Goal: Information Seeking & Learning: Learn about a topic

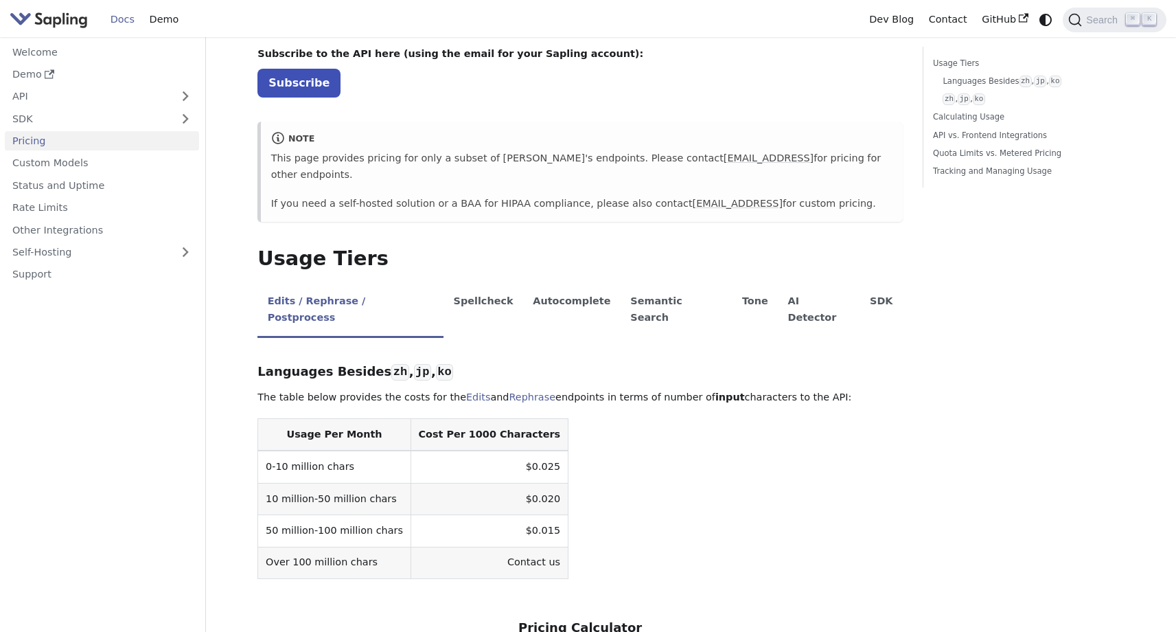
scroll to position [82, 0]
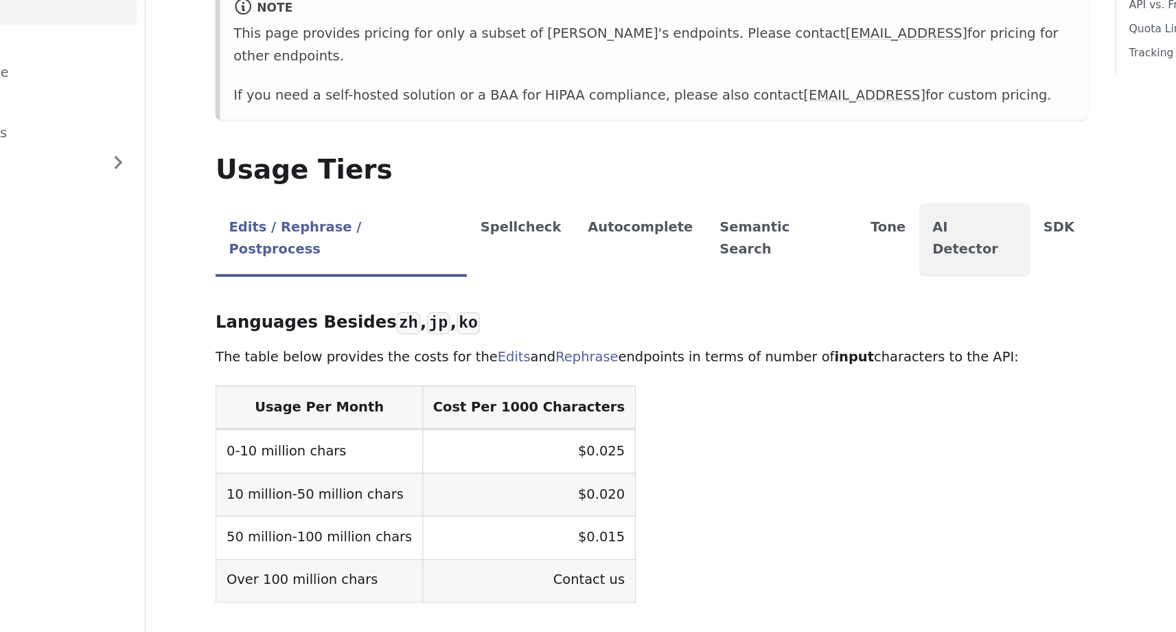
click at [778, 286] on li "AI Detector" at bounding box center [819, 309] width 82 height 54
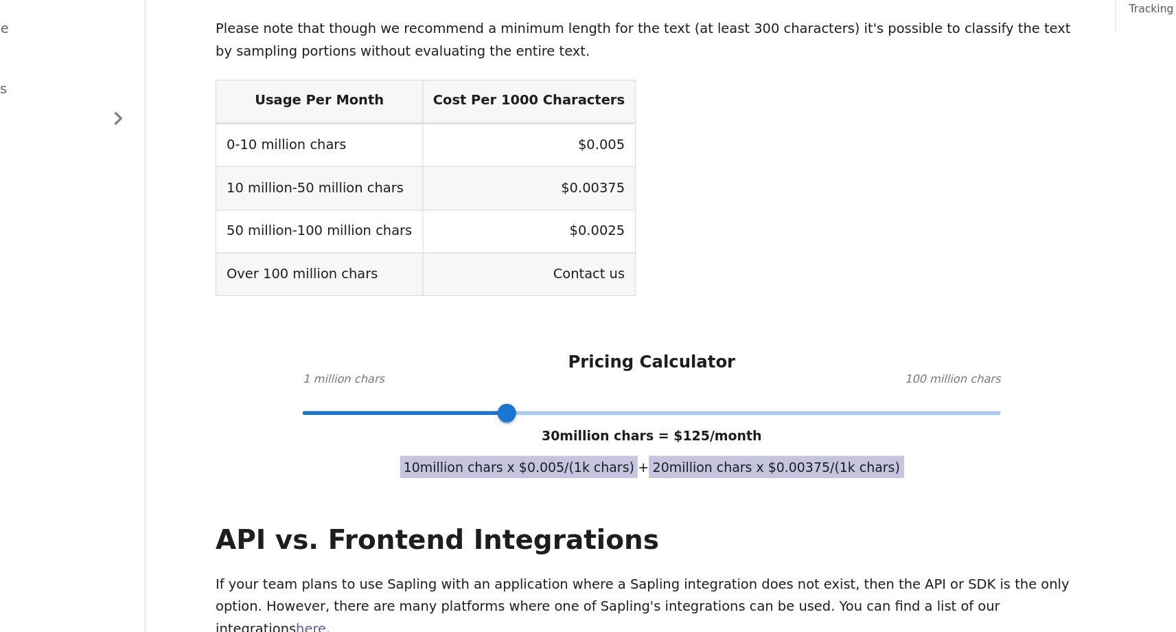
scroll to position [326, 0]
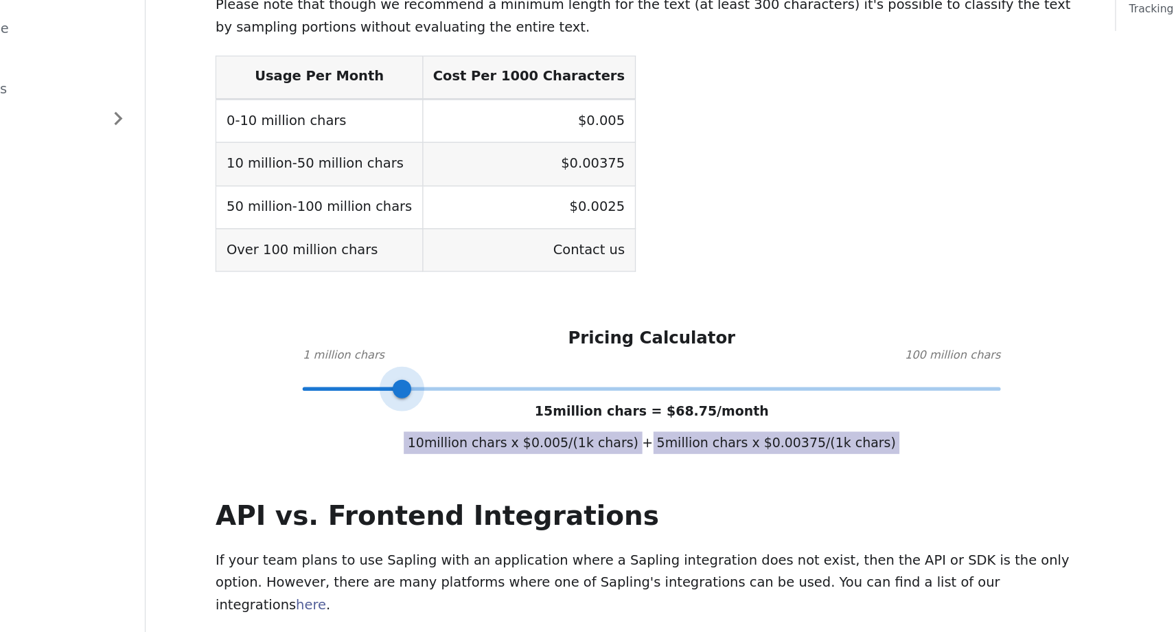
drag, startPoint x: 476, startPoint y: 417, endPoint x: 393, endPoint y: 422, distance: 83.9
click at [393, 445] on span at bounding box center [396, 452] width 14 height 14
type input "3"
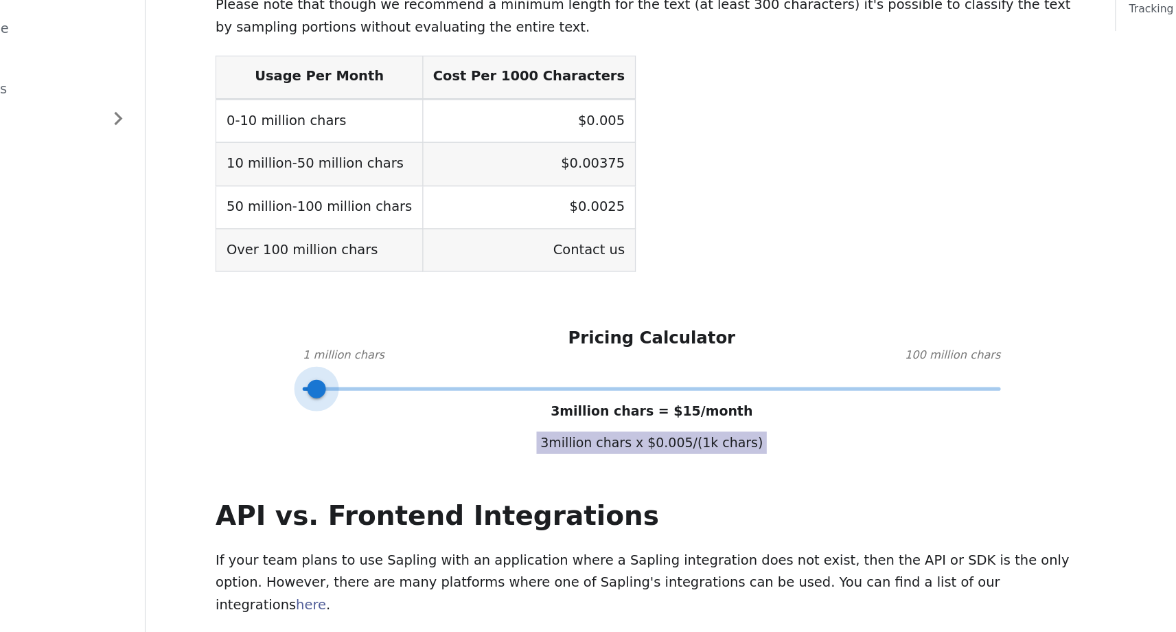
drag, startPoint x: 393, startPoint y: 421, endPoint x: 330, endPoint y: 408, distance: 63.7
click at [330, 445] on span at bounding box center [332, 452] width 14 height 14
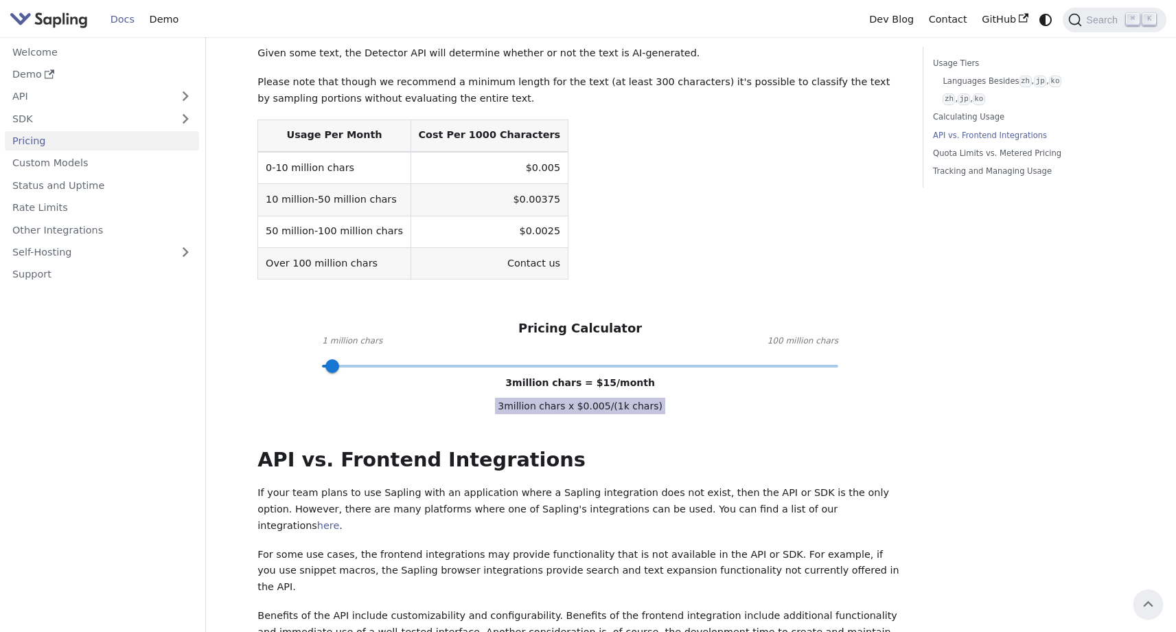
scroll to position [0, 0]
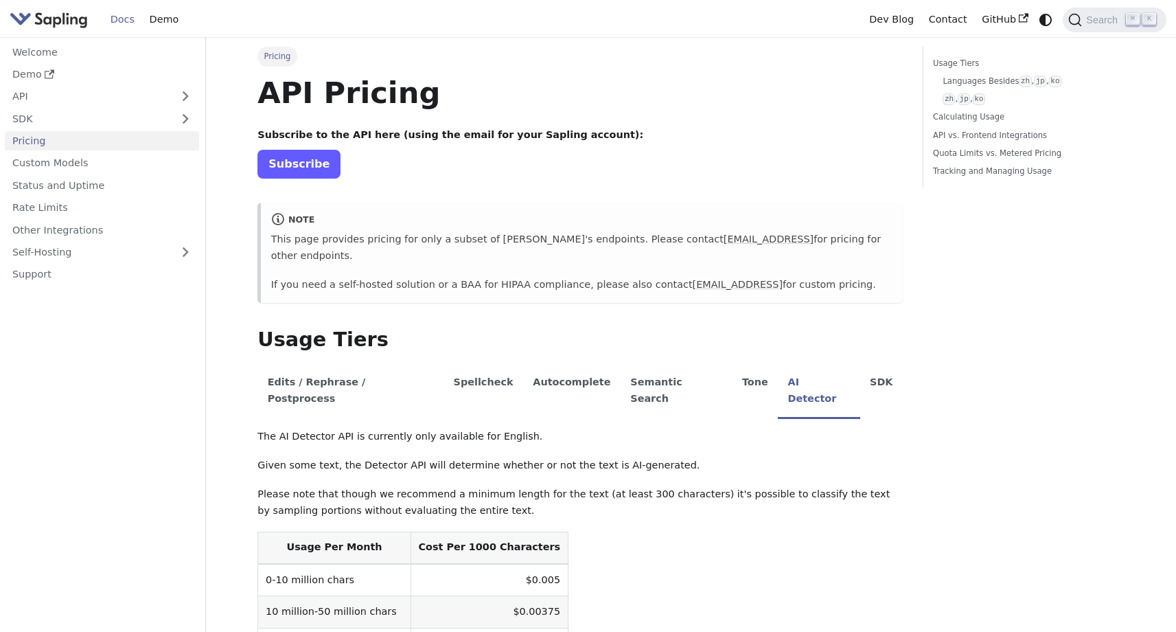
click at [314, 168] on link "Subscribe" at bounding box center [298, 164] width 83 height 28
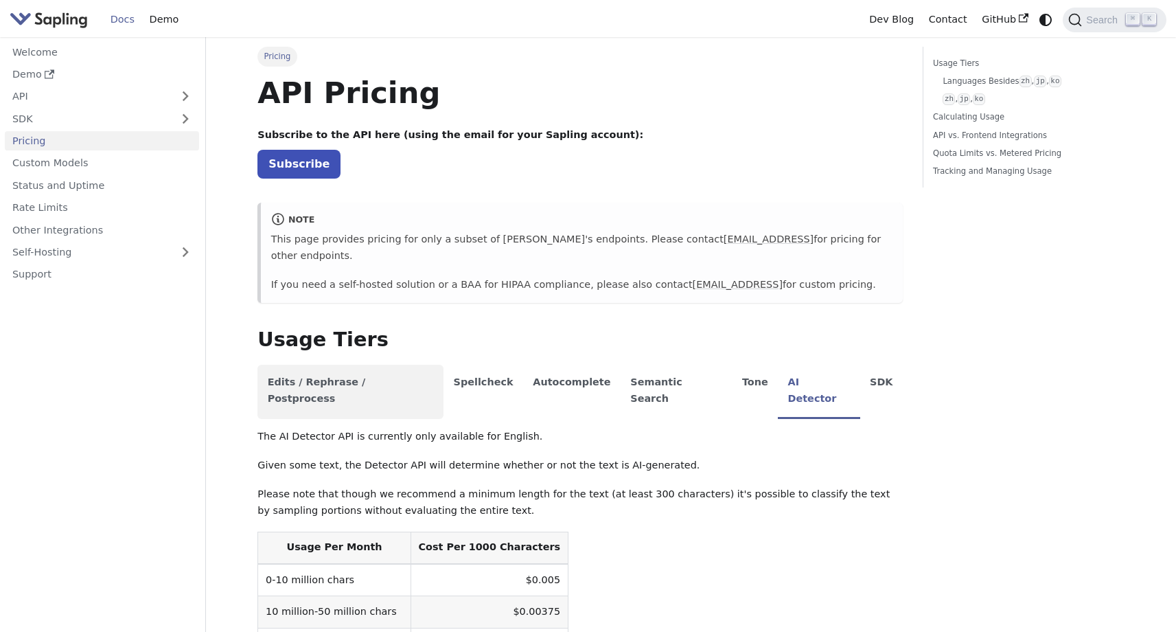
click at [393, 365] on li "Edits / Rephrase / Postprocess" at bounding box center [350, 392] width 186 height 54
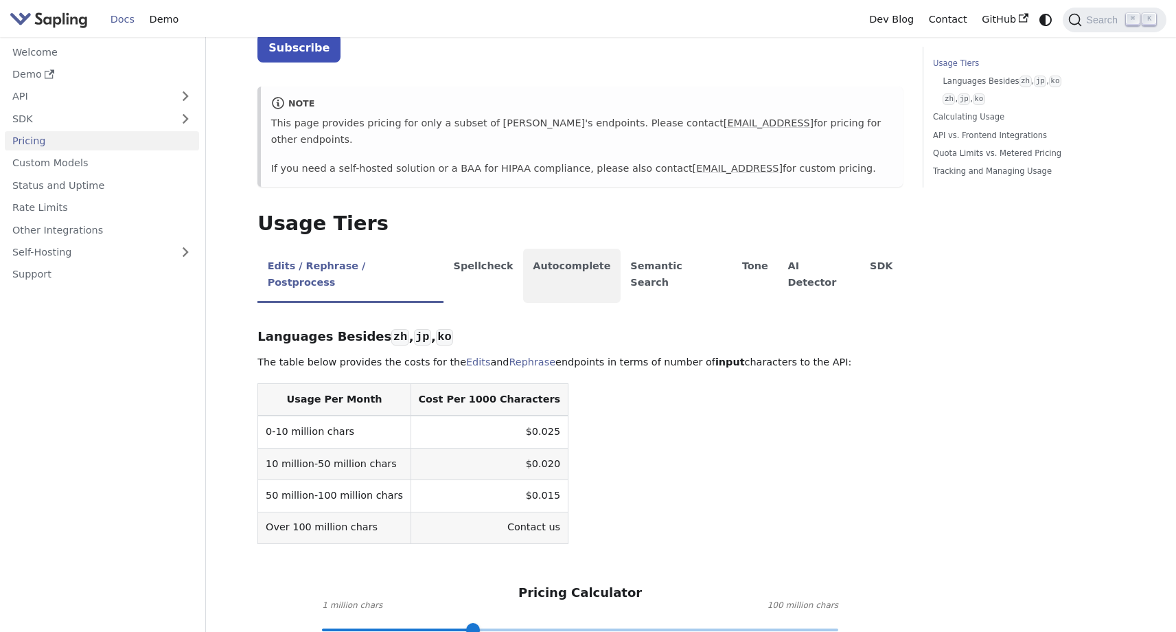
scroll to position [117, 0]
click at [79, 94] on link "API" at bounding box center [88, 97] width 167 height 20
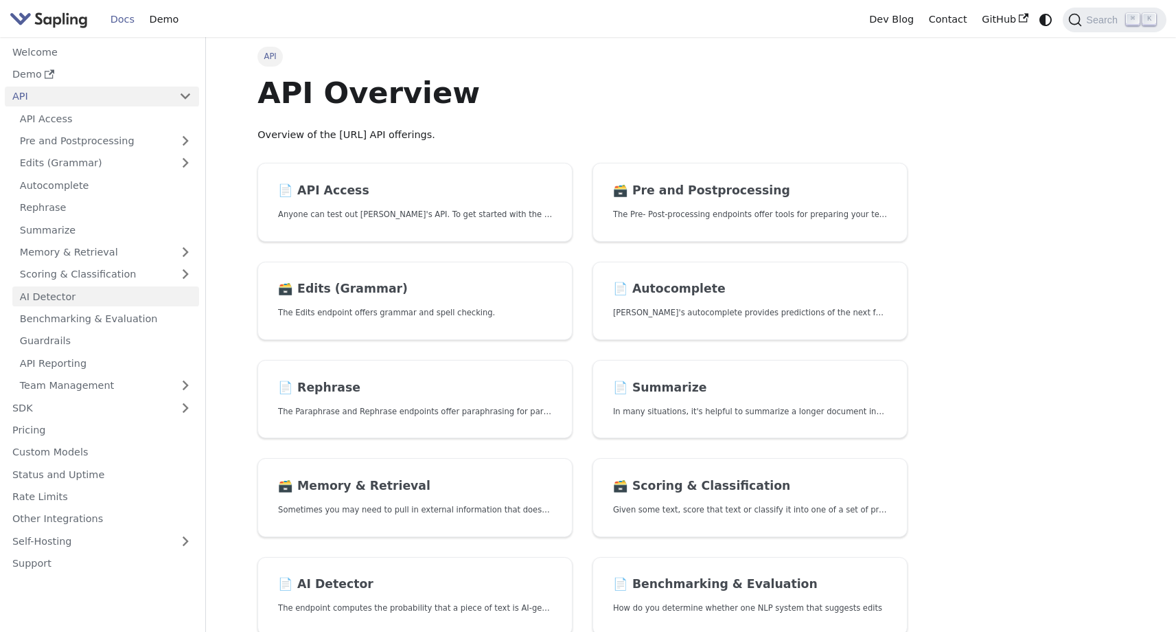
click at [68, 293] on link "AI Detector" at bounding box center [105, 296] width 187 height 20
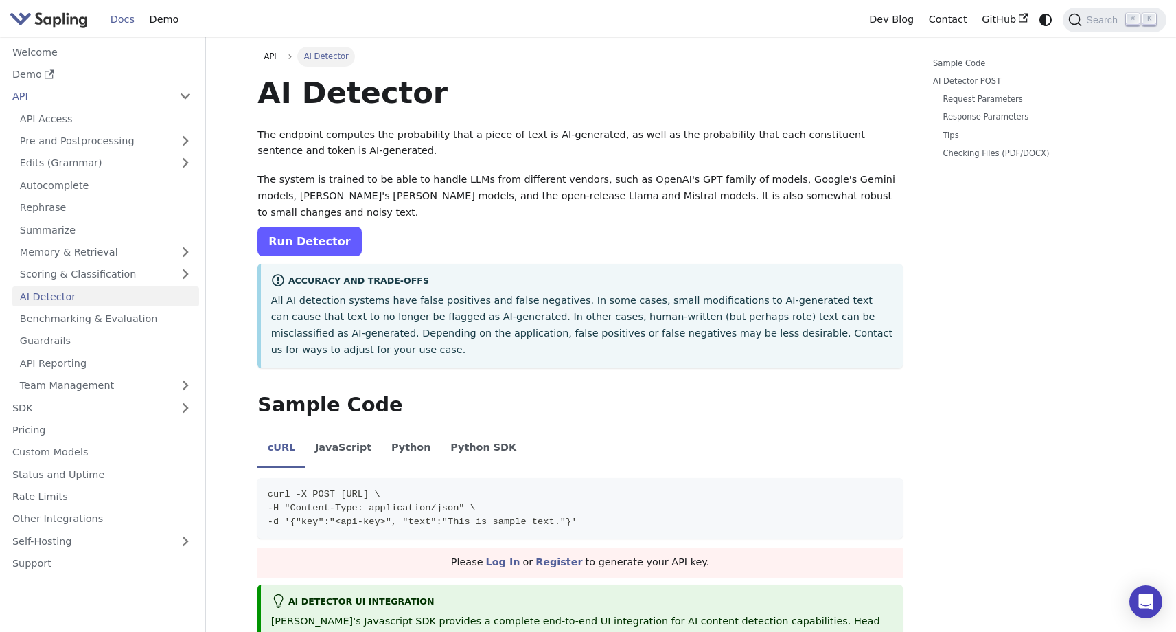
click at [330, 227] on link "Run Detector" at bounding box center [309, 242] width 104 height 30
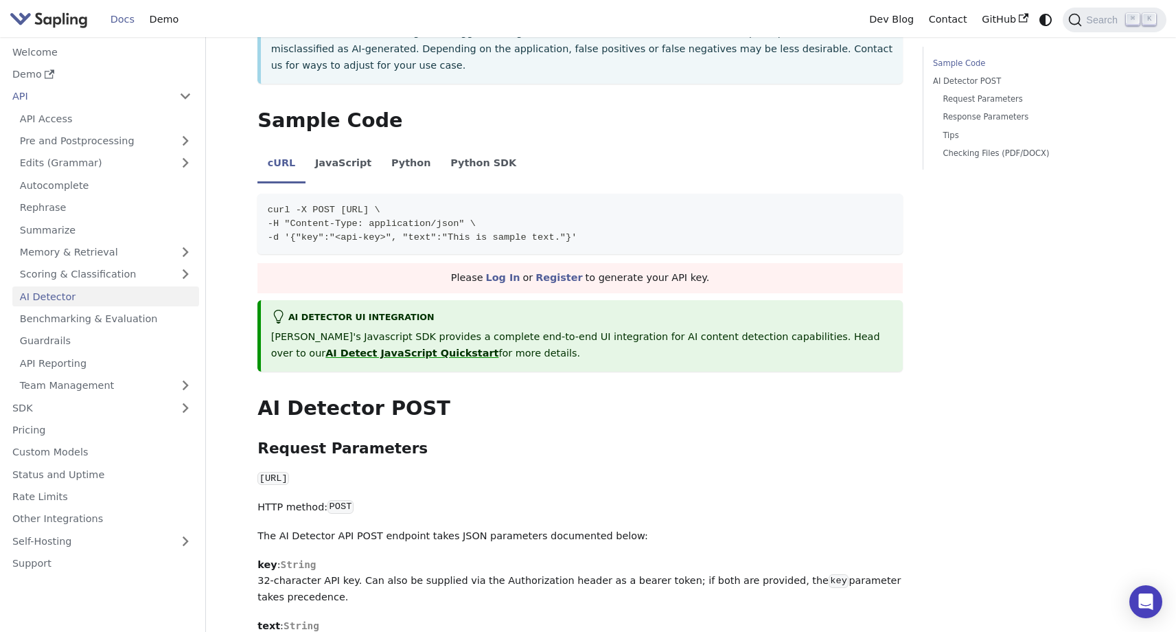
scroll to position [286, 0]
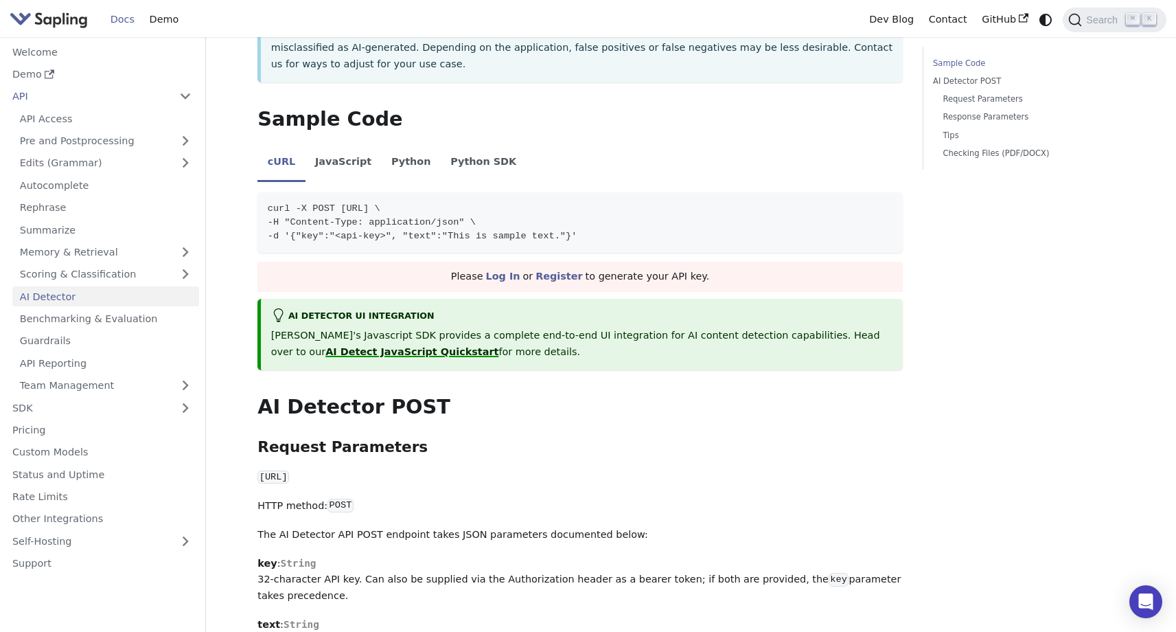
click at [356, 346] on link "AI Detect JavaScript Quickstart" at bounding box center [411, 351] width 173 height 11
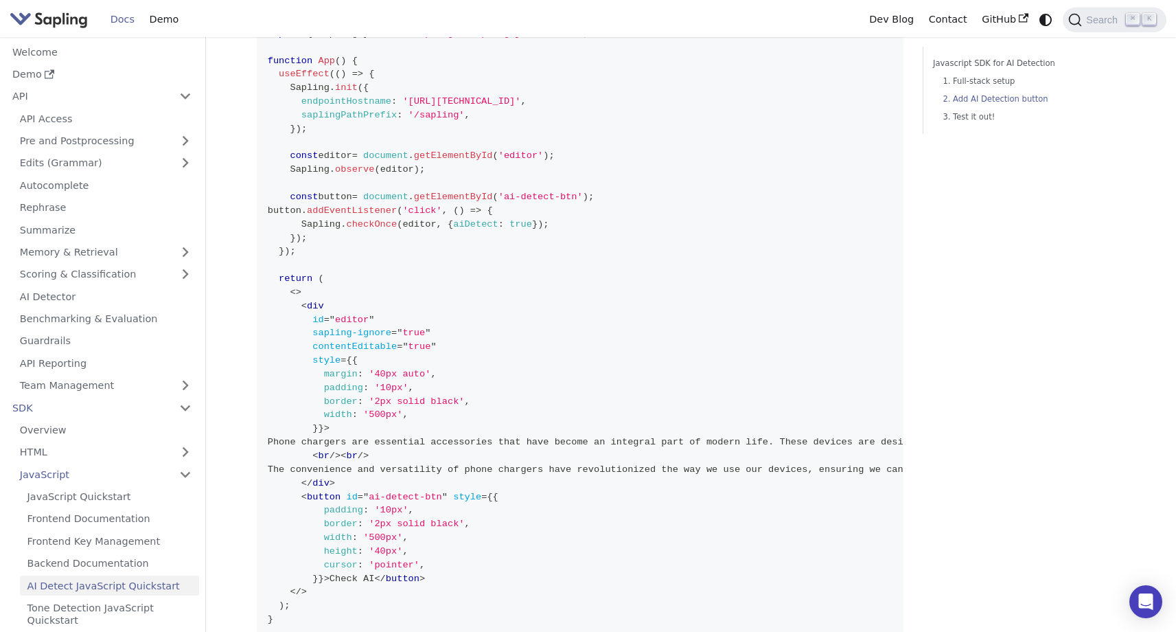
scroll to position [498, 0]
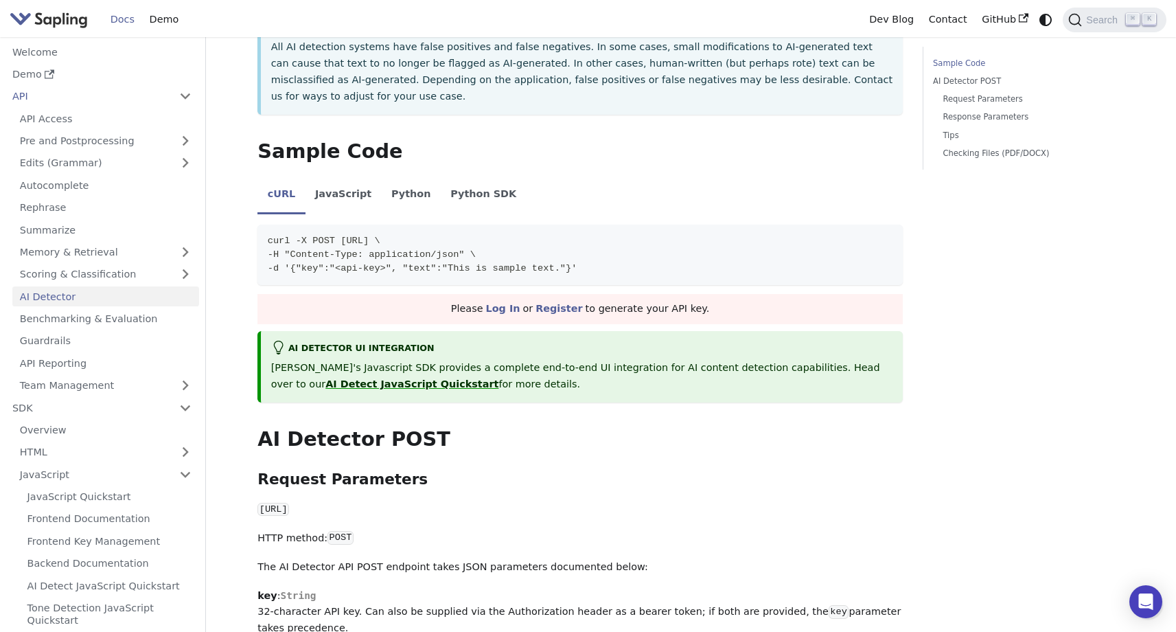
scroll to position [251, 0]
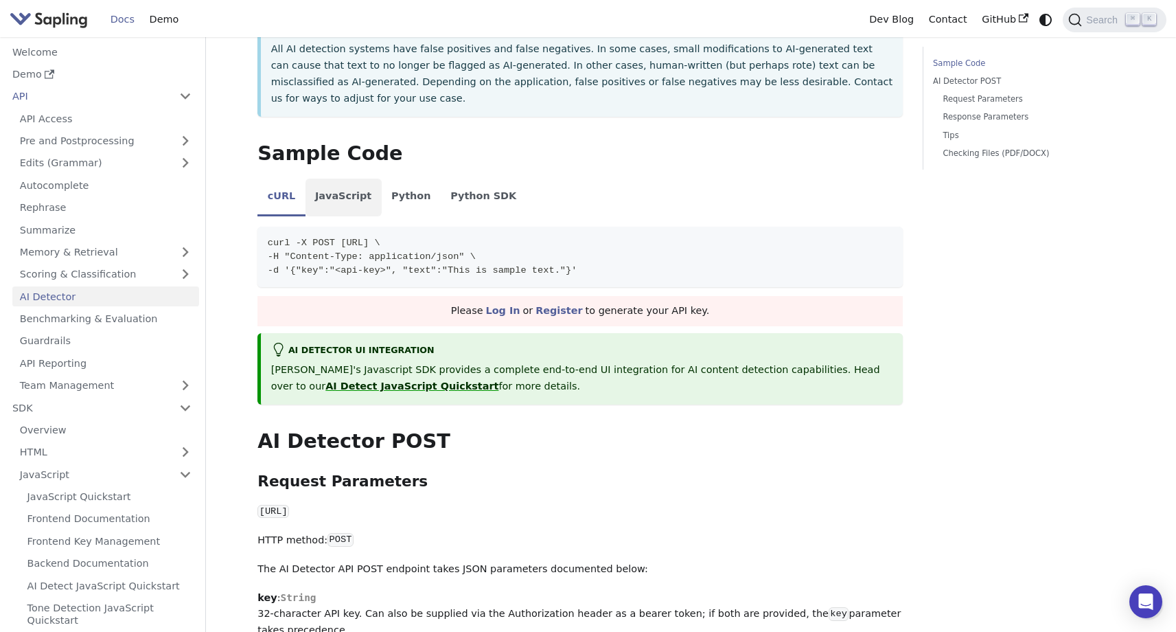
click at [347, 178] on li "JavaScript" at bounding box center [343, 197] width 76 height 38
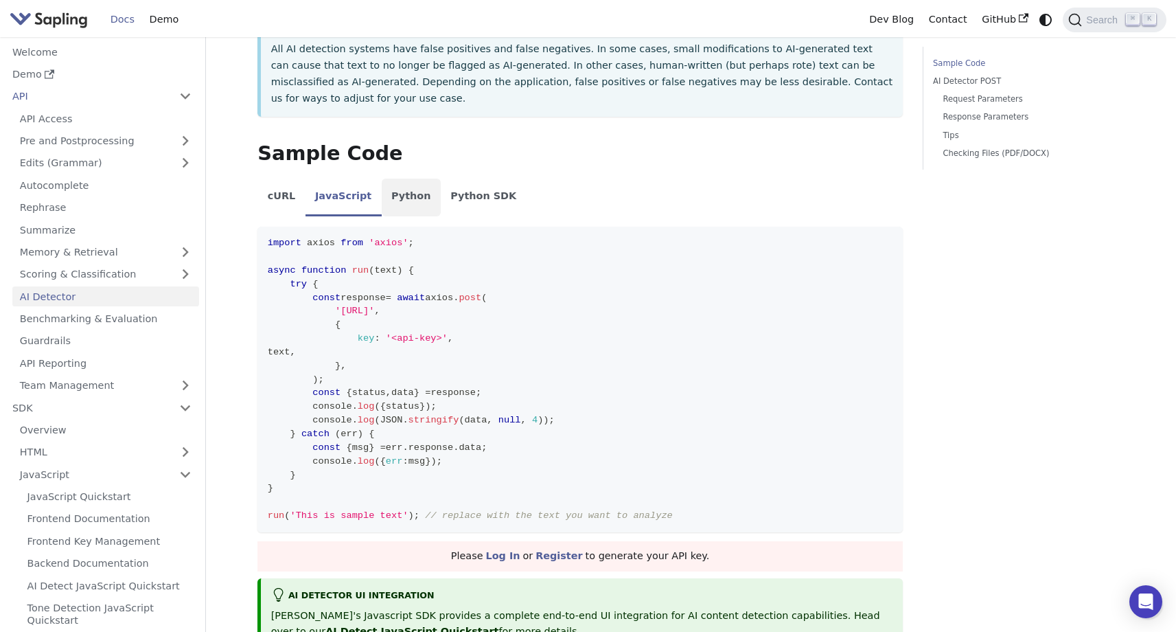
click at [406, 178] on li "Python" at bounding box center [411, 197] width 59 height 38
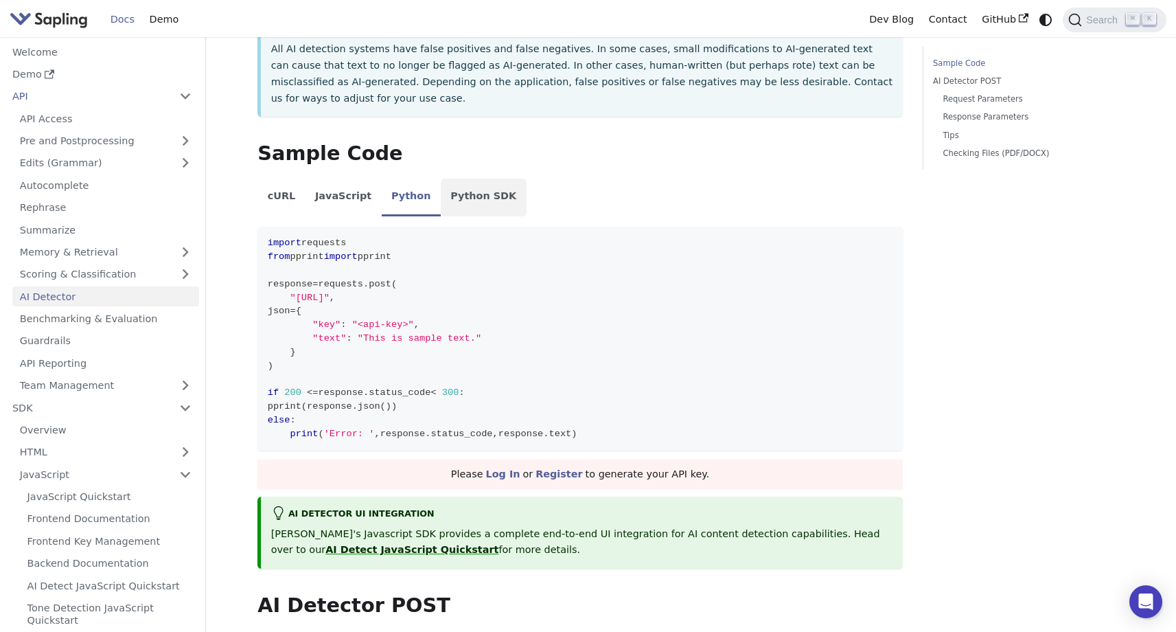
click at [474, 178] on li "Python SDK" at bounding box center [484, 197] width 86 height 38
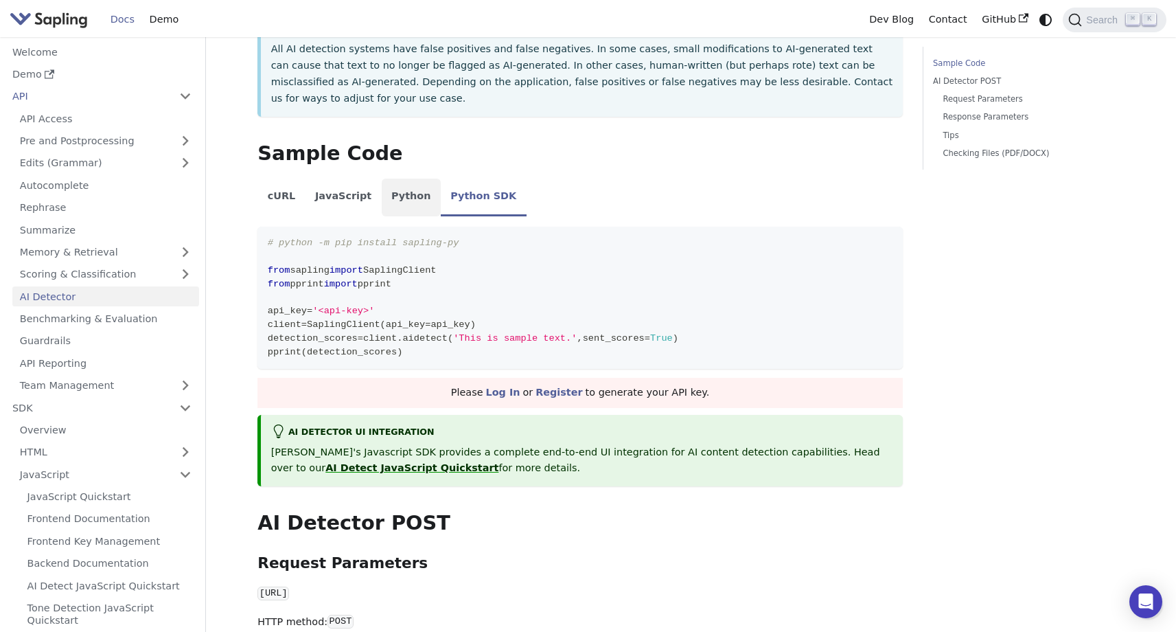
click at [382, 178] on li "Python" at bounding box center [411, 197] width 59 height 38
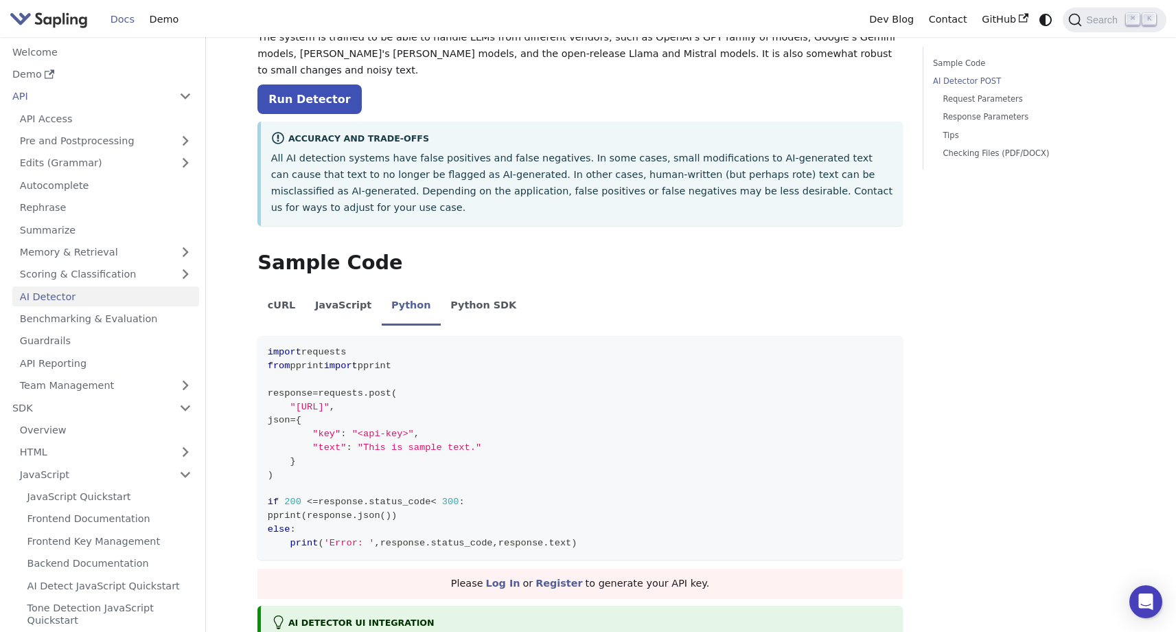
scroll to position [0, 0]
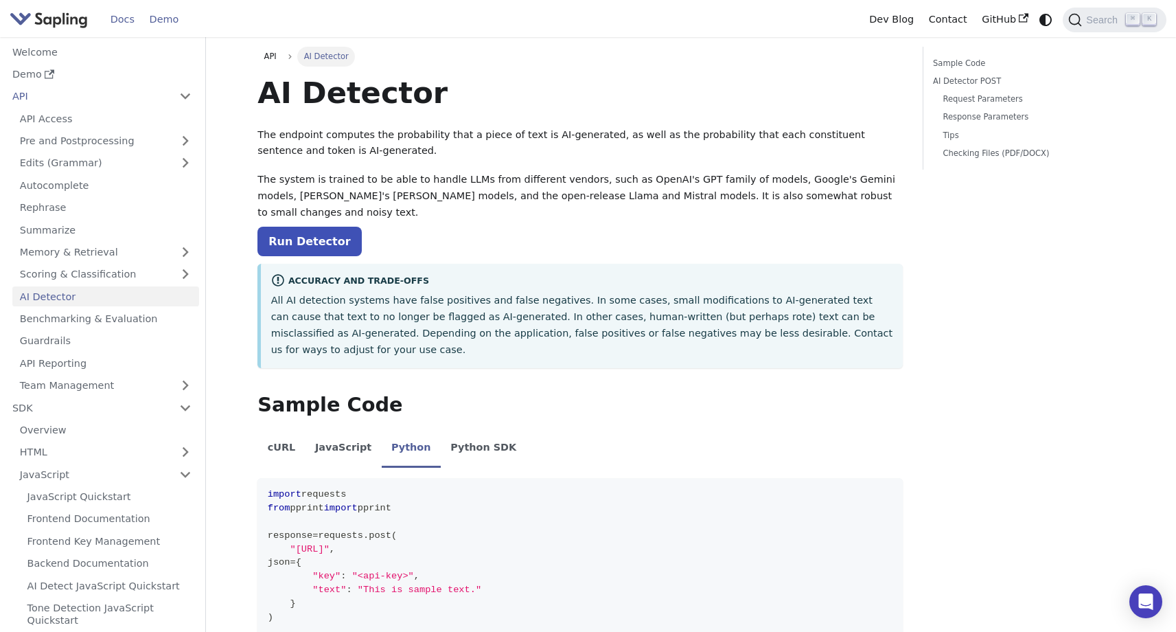
click at [168, 18] on link "Demo" at bounding box center [164, 19] width 44 height 21
click at [154, 251] on link "Memory & Retrieval" at bounding box center [105, 252] width 187 height 20
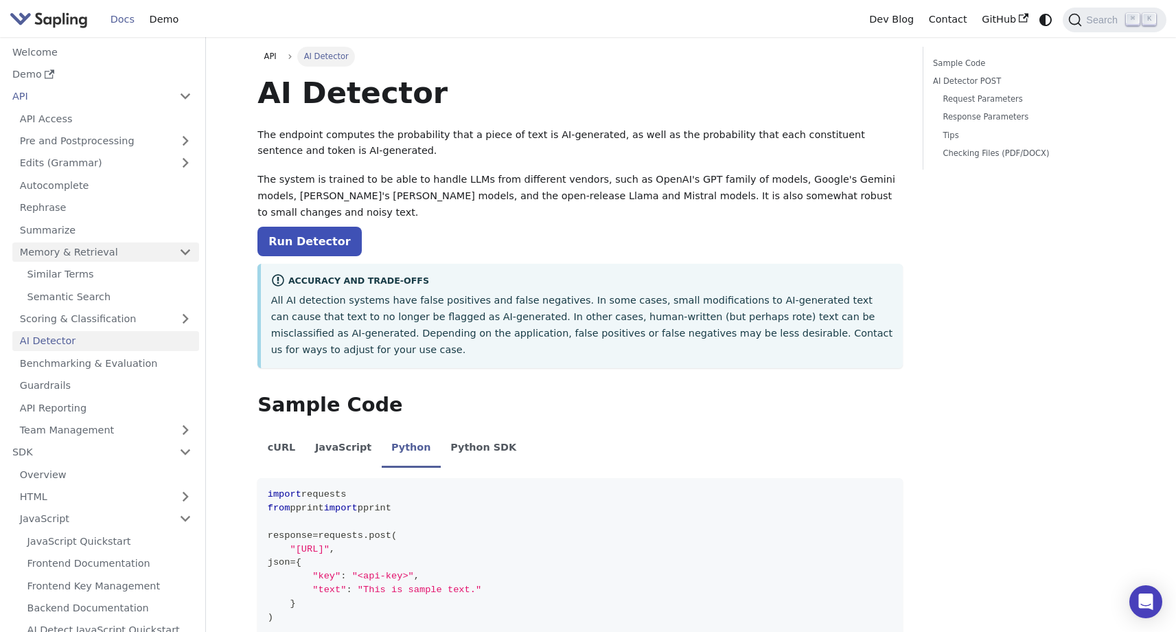
click at [154, 251] on link "Memory & Retrieval" at bounding box center [105, 252] width 187 height 20
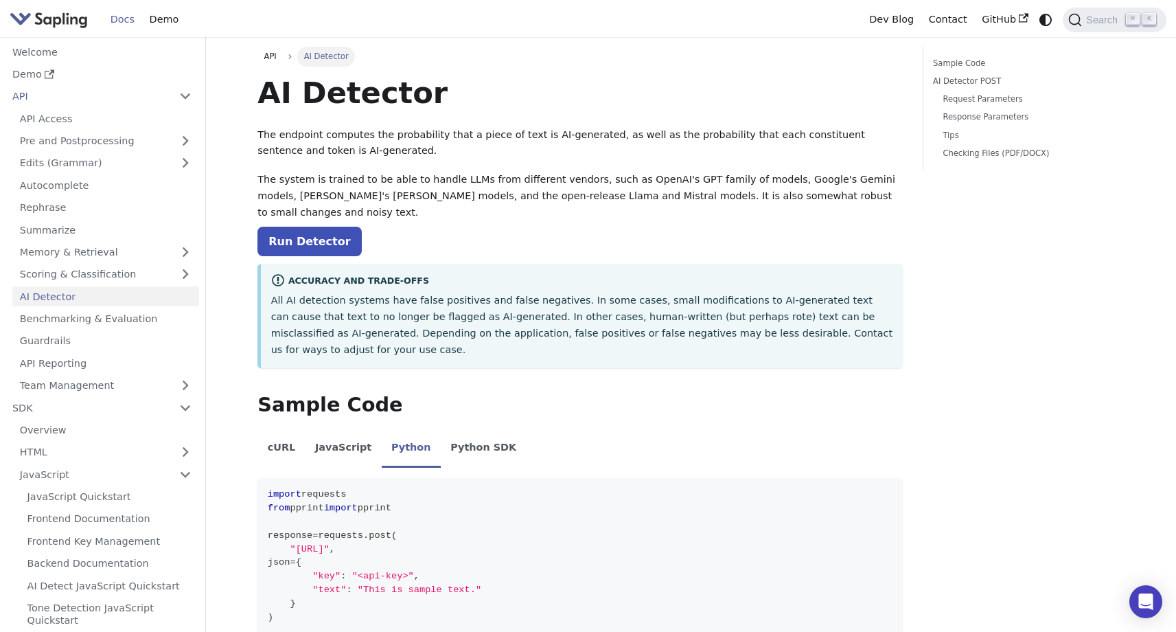
click at [141, 291] on link "AI Detector" at bounding box center [105, 296] width 187 height 20
click at [145, 281] on link "Scoring & Classification" at bounding box center [105, 274] width 187 height 20
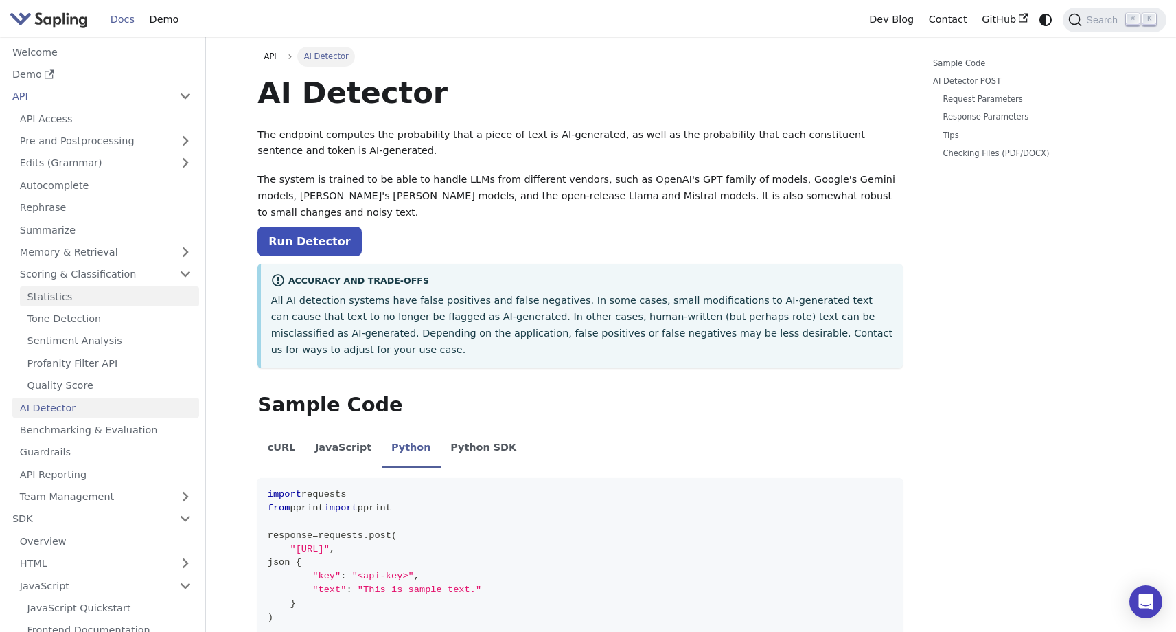
click at [140, 291] on link "Statistics" at bounding box center [109, 296] width 179 height 20
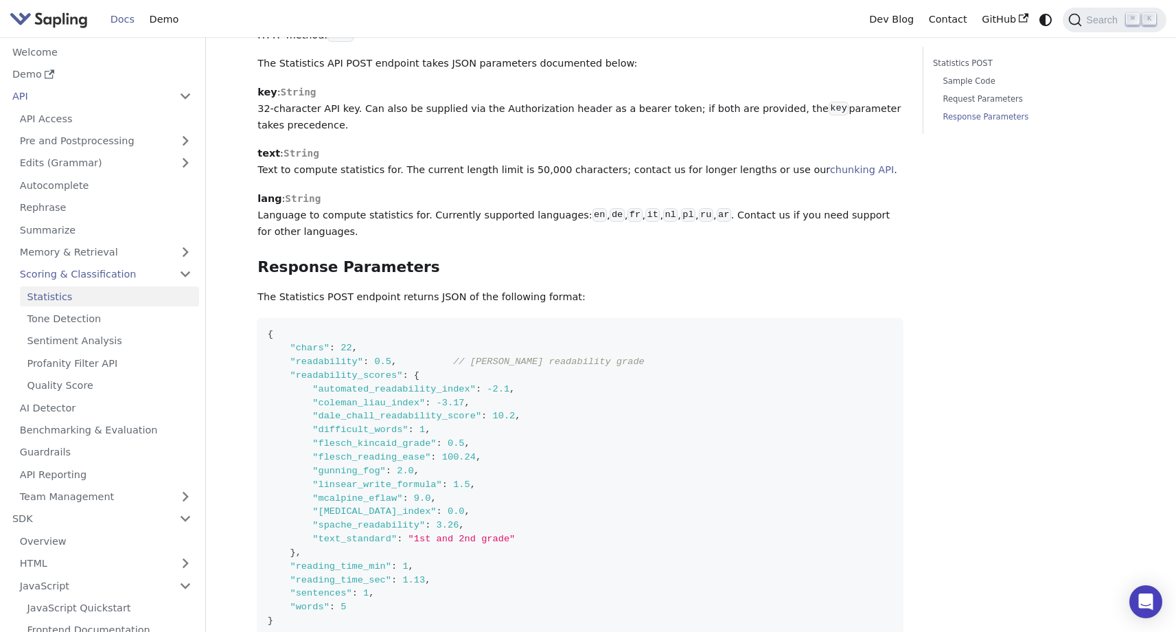
scroll to position [536, 0]
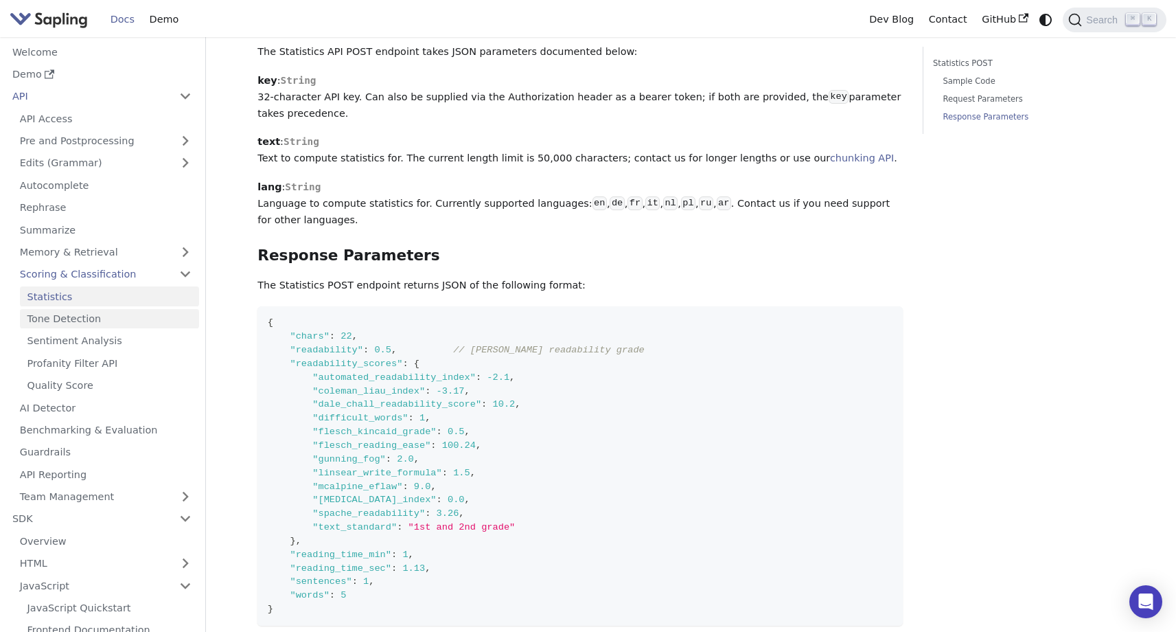
click at [173, 309] on link "Tone Detection" at bounding box center [109, 319] width 179 height 20
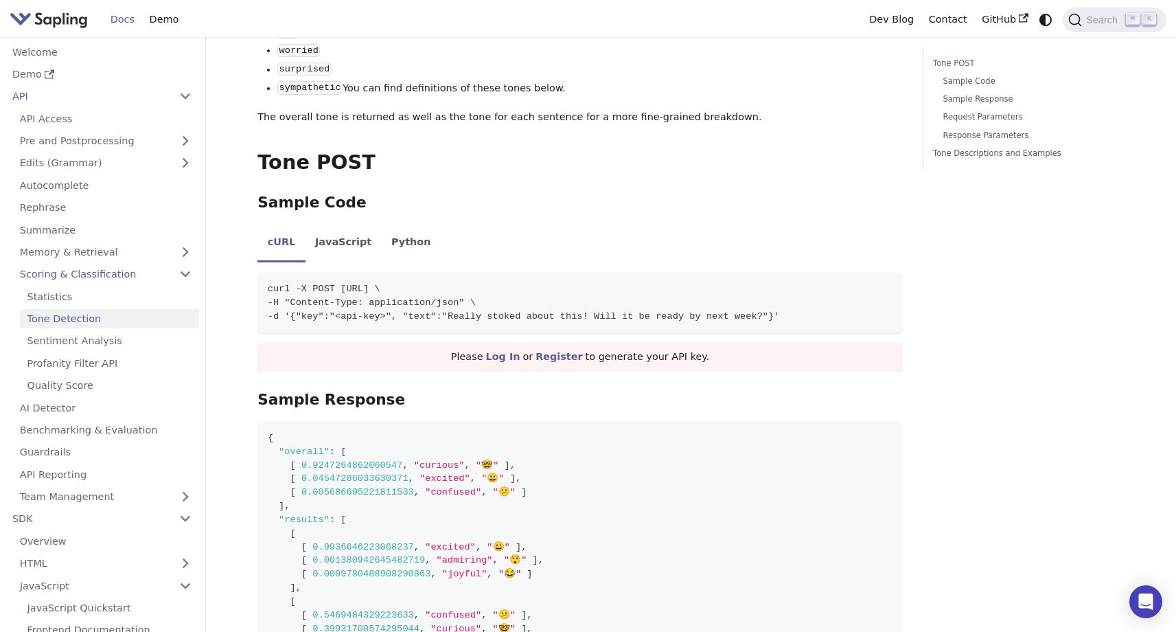
scroll to position [666, 0]
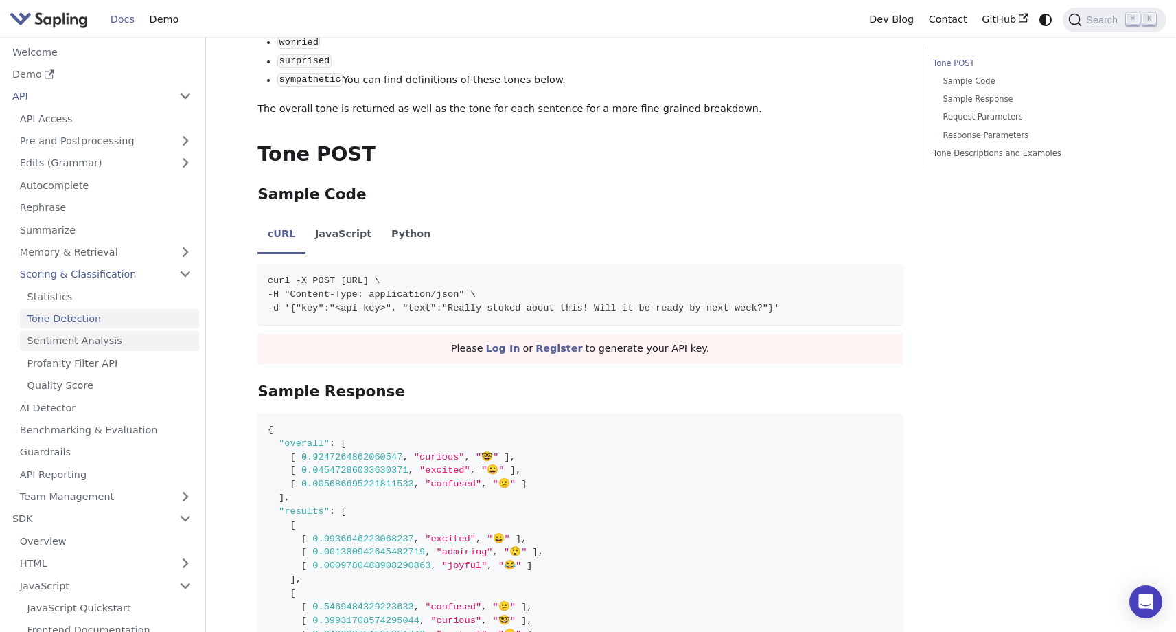
click at [156, 334] on link "Sentiment Analysis" at bounding box center [109, 341] width 179 height 20
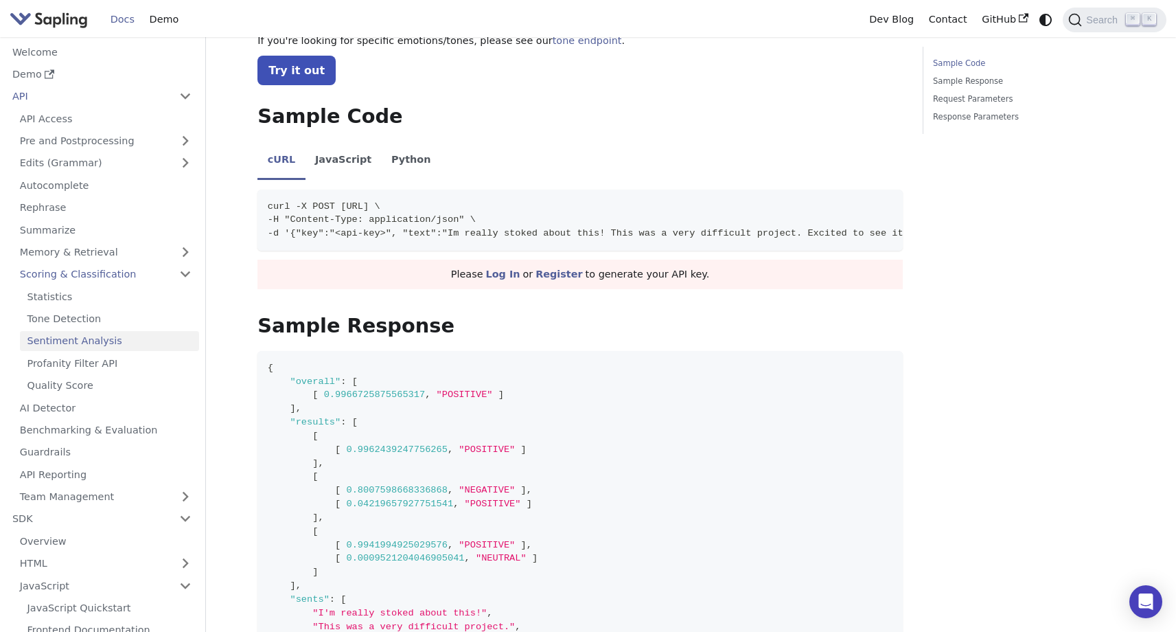
scroll to position [143, 0]
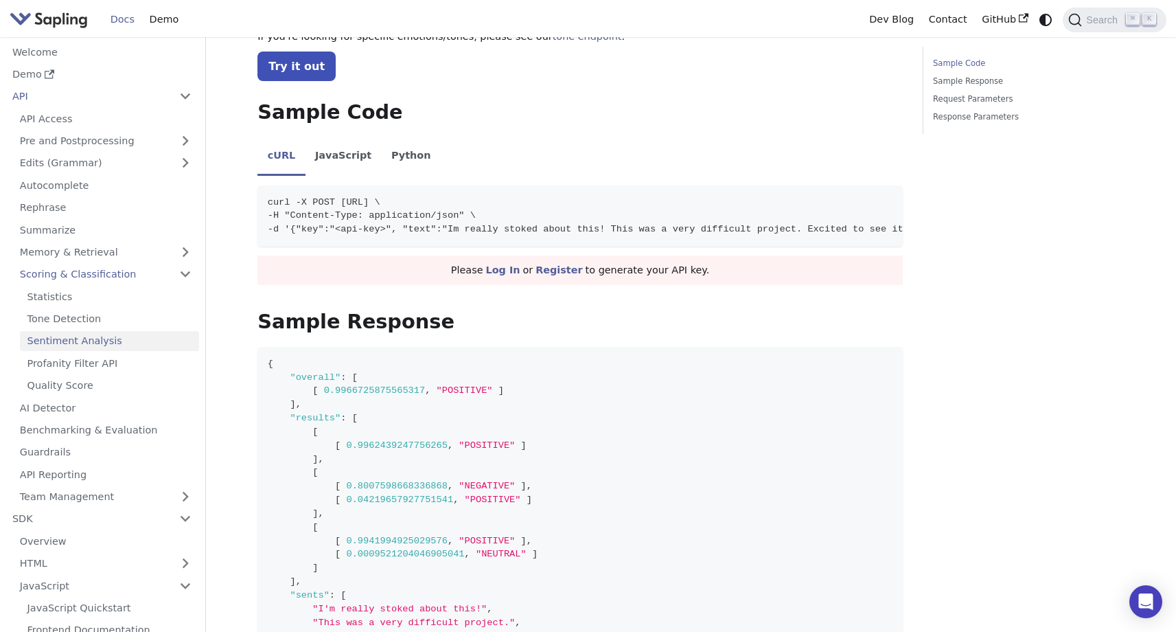
click at [144, 341] on link "Sentiment Analysis" at bounding box center [109, 341] width 179 height 20
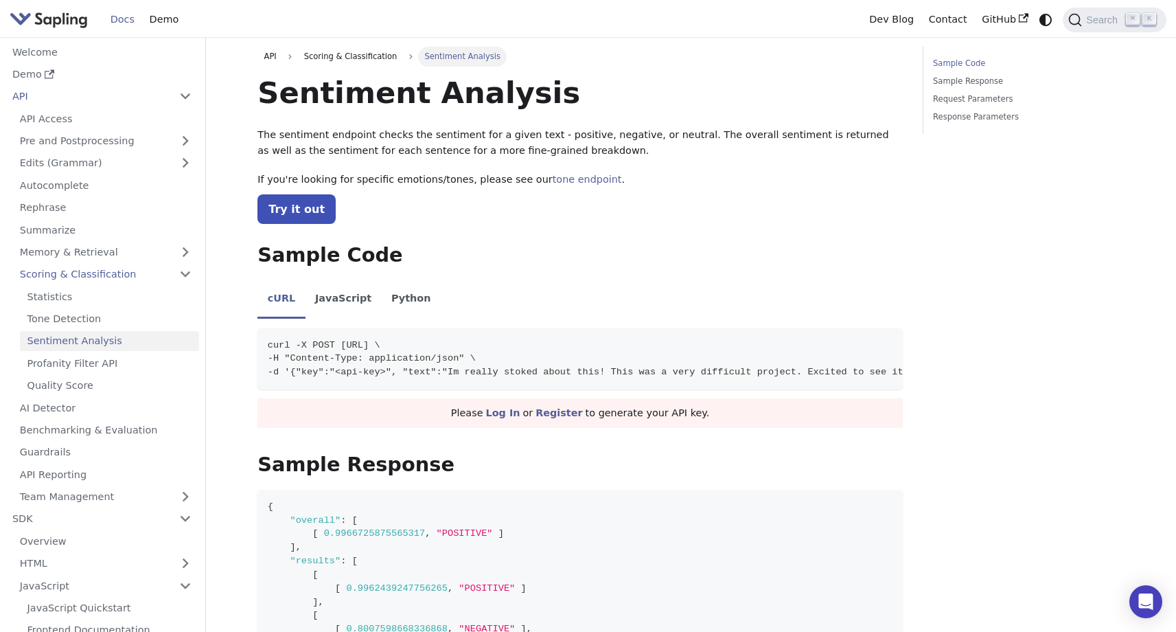
click at [144, 352] on ul "Statistics Tone Detection Sentiment Analysis Profanity Filter API Quality Score" at bounding box center [105, 340] width 187 height 108
click at [144, 358] on link "Profanity Filter API" at bounding box center [109, 363] width 179 height 20
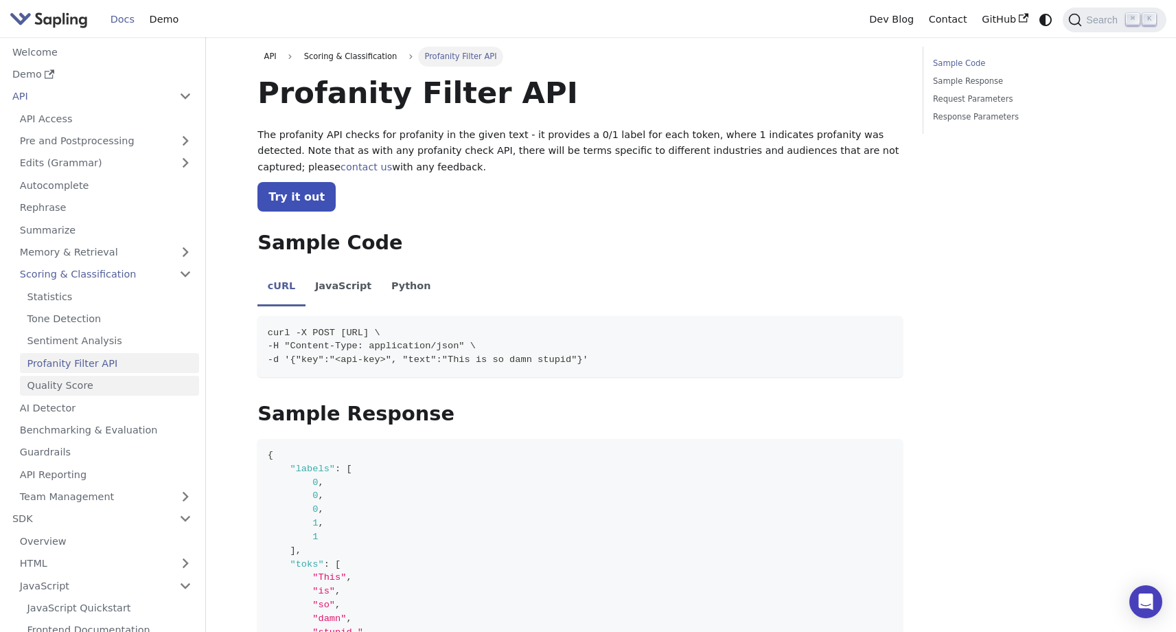
click at [141, 394] on link "Quality Score" at bounding box center [109, 386] width 179 height 20
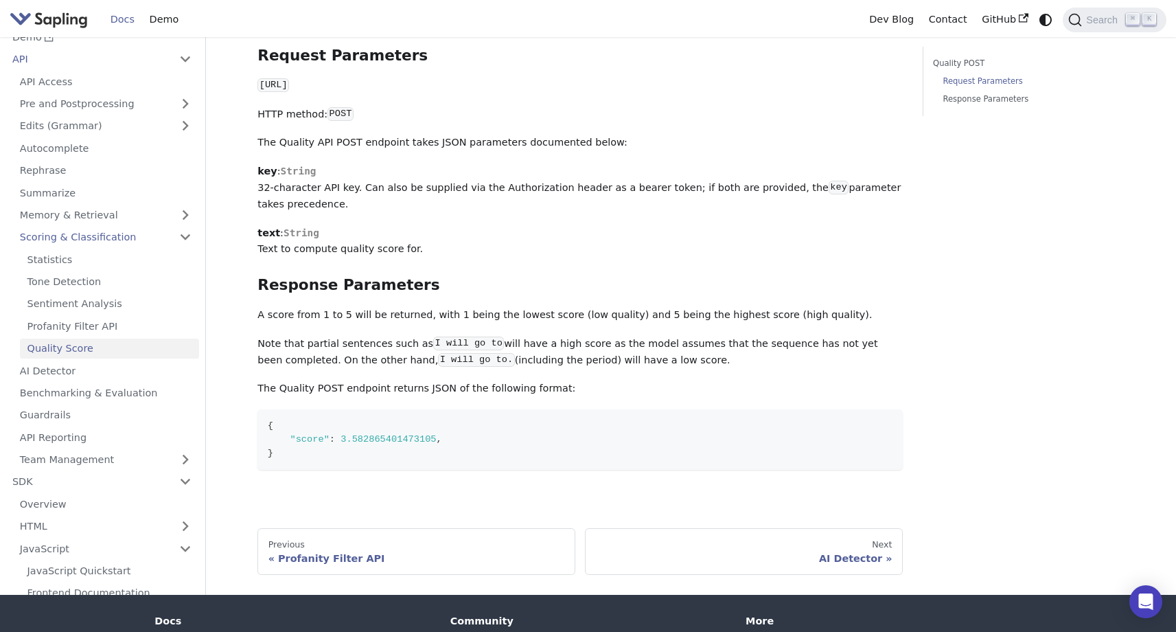
scroll to position [300, 0]
click at [122, 376] on link "AI Detector" at bounding box center [105, 370] width 187 height 20
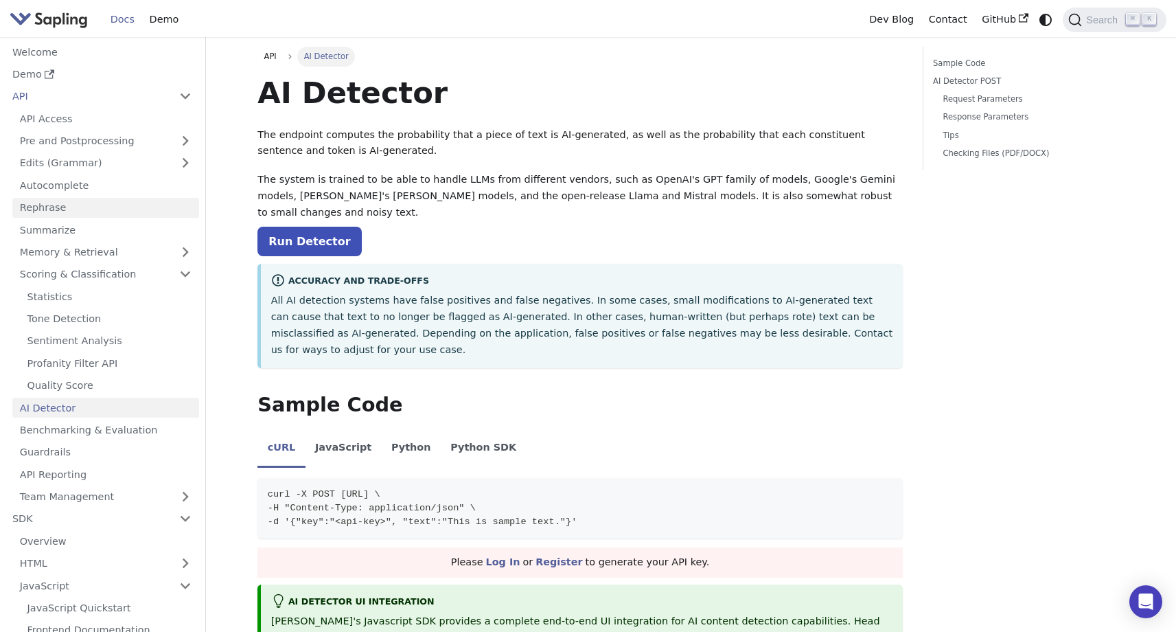
click at [110, 204] on link "Rephrase" at bounding box center [105, 208] width 187 height 20
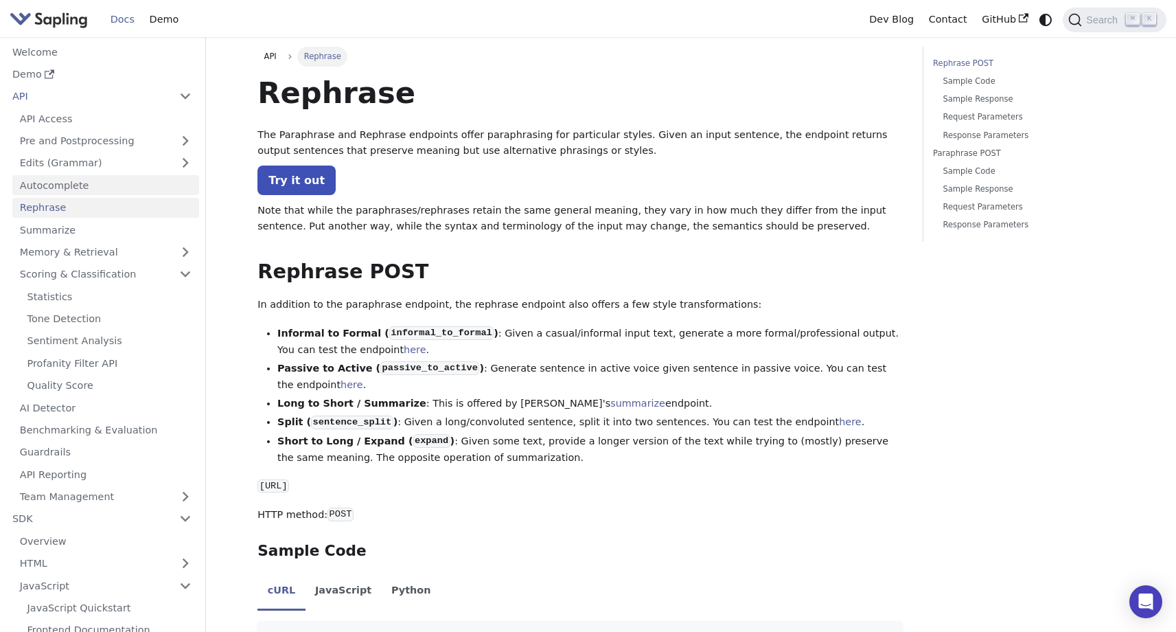
click at [115, 181] on link "Autocomplete" at bounding box center [105, 185] width 187 height 20
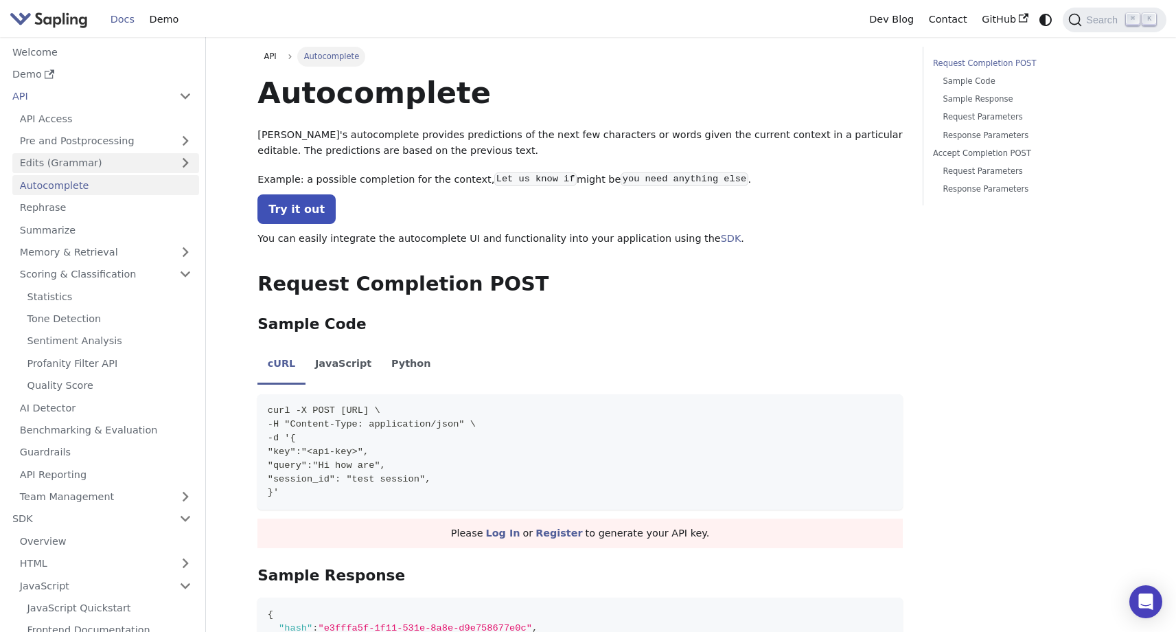
click at [124, 161] on link "Edits (Grammar)" at bounding box center [105, 163] width 187 height 20
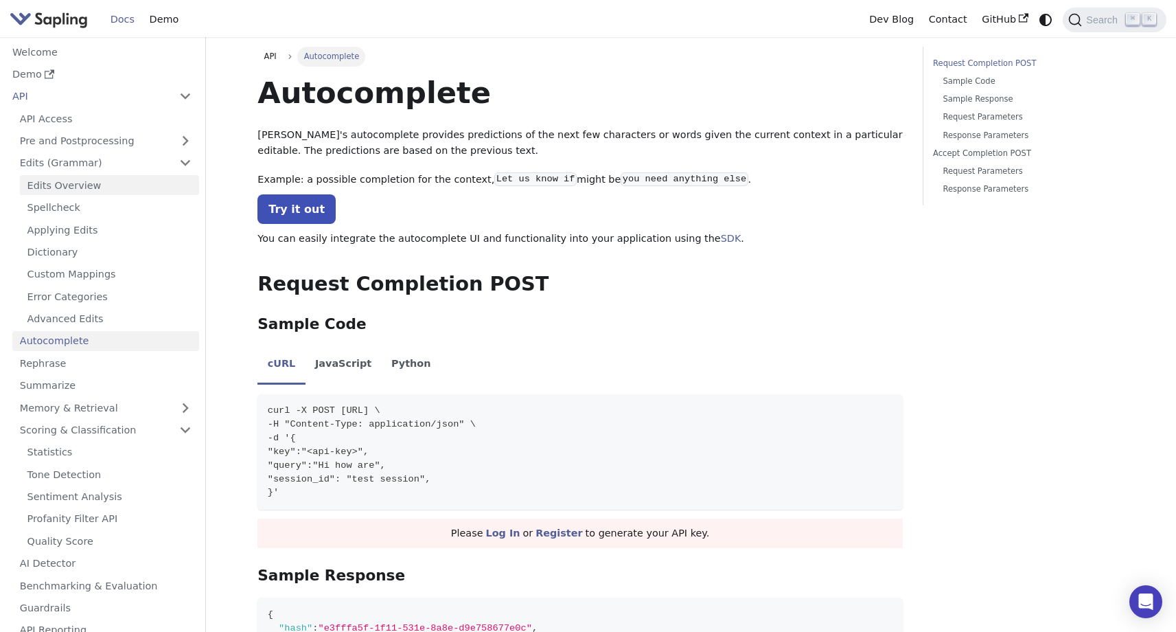
click at [114, 182] on link "Edits Overview" at bounding box center [109, 185] width 179 height 20
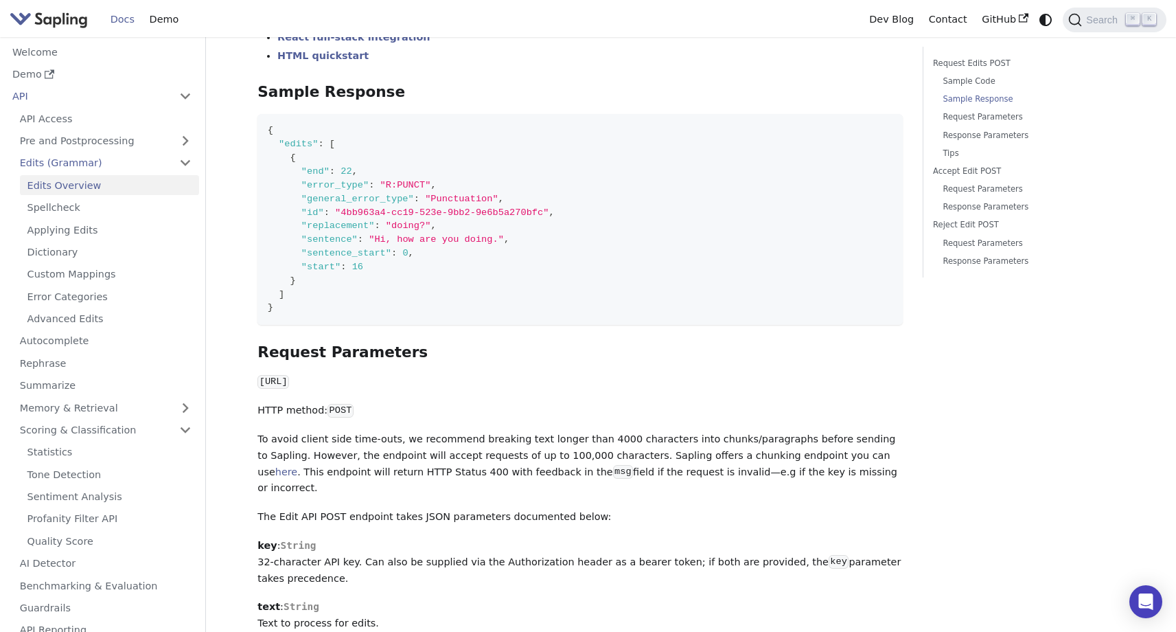
scroll to position [829, 0]
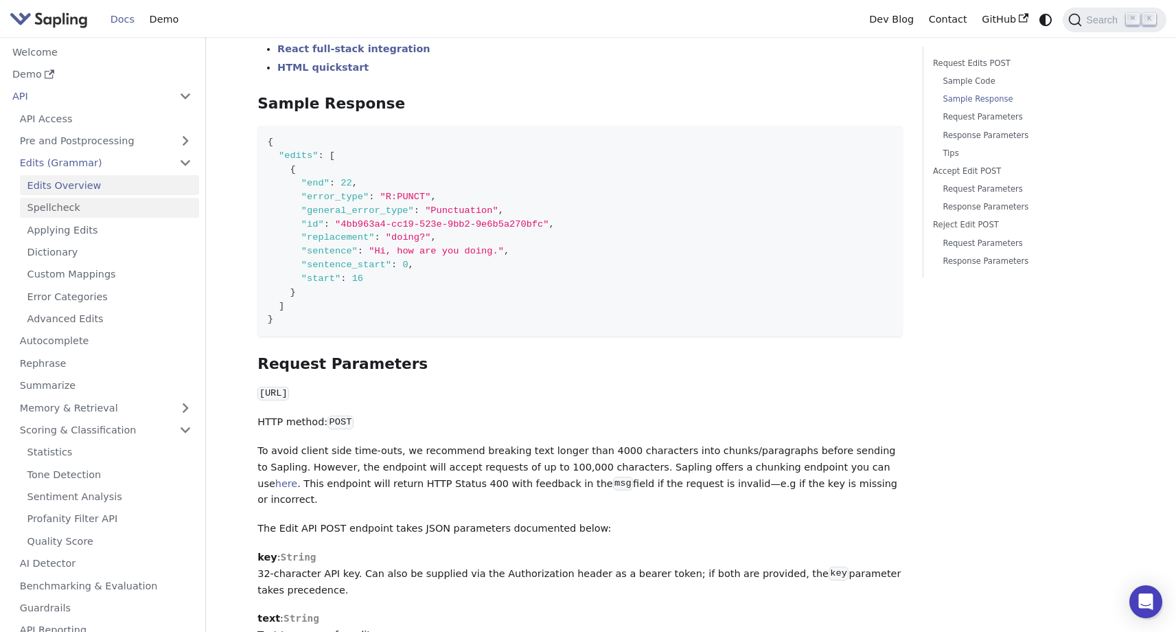
click at [161, 214] on link "Spellcheck" at bounding box center [109, 208] width 179 height 20
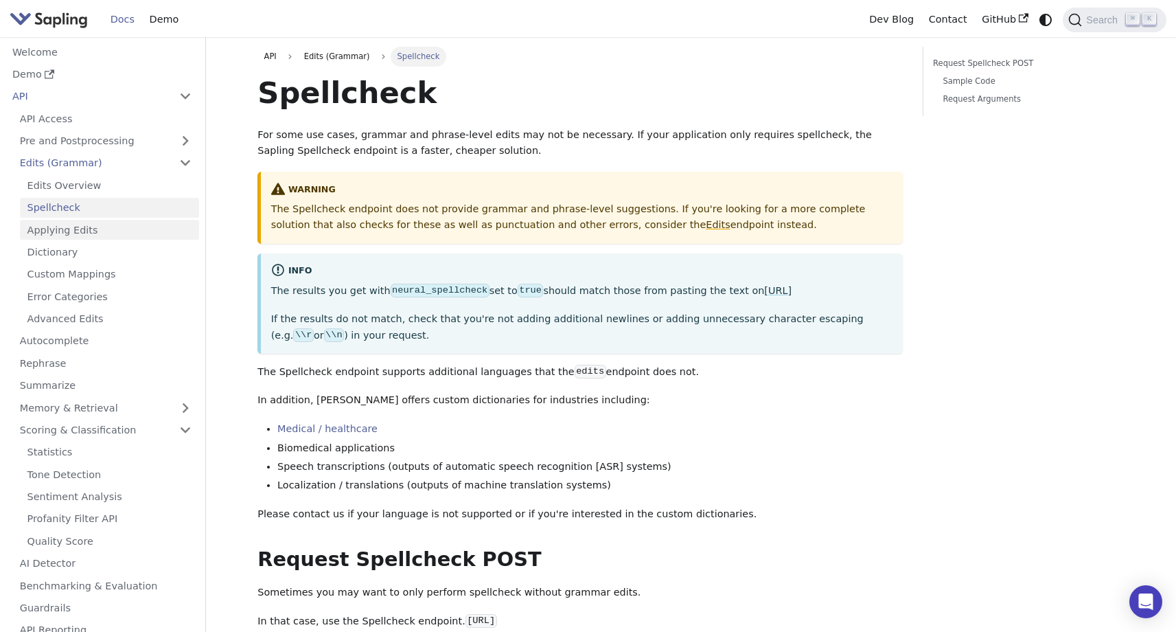
click at [150, 233] on link "Applying Edits" at bounding box center [109, 230] width 179 height 20
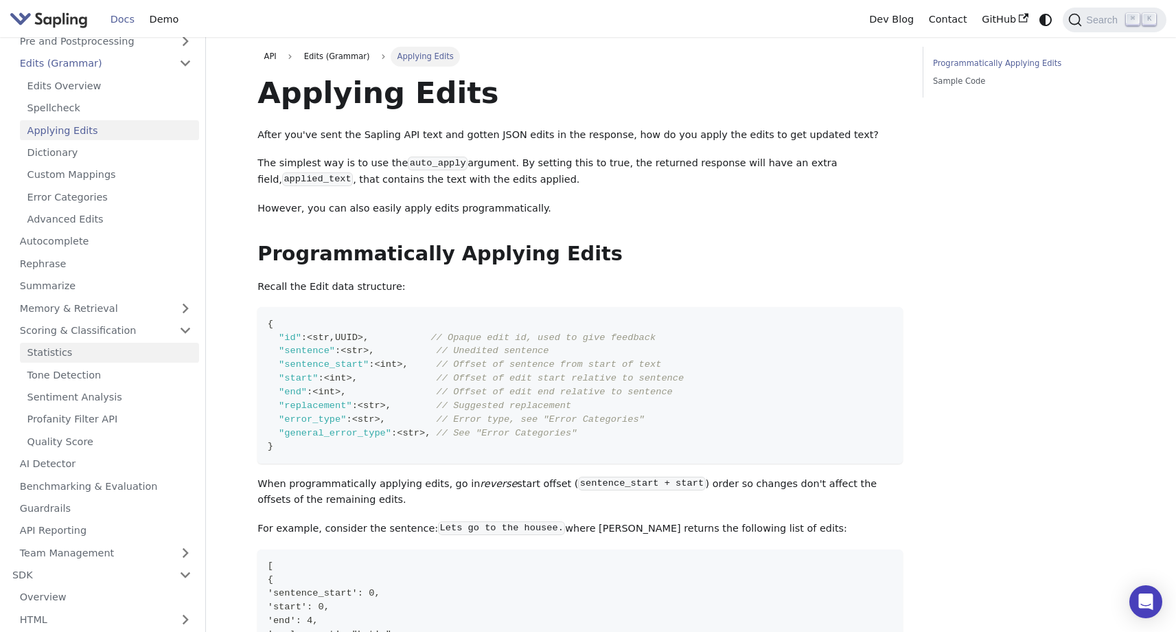
scroll to position [108, 0]
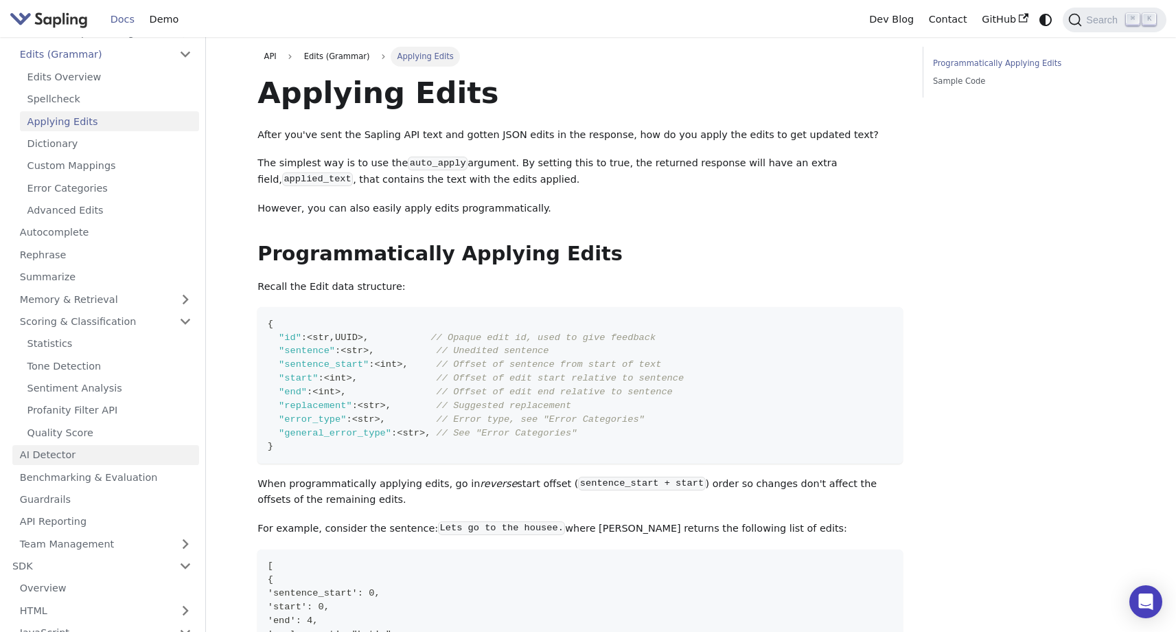
click at [80, 460] on link "AI Detector" at bounding box center [105, 455] width 187 height 20
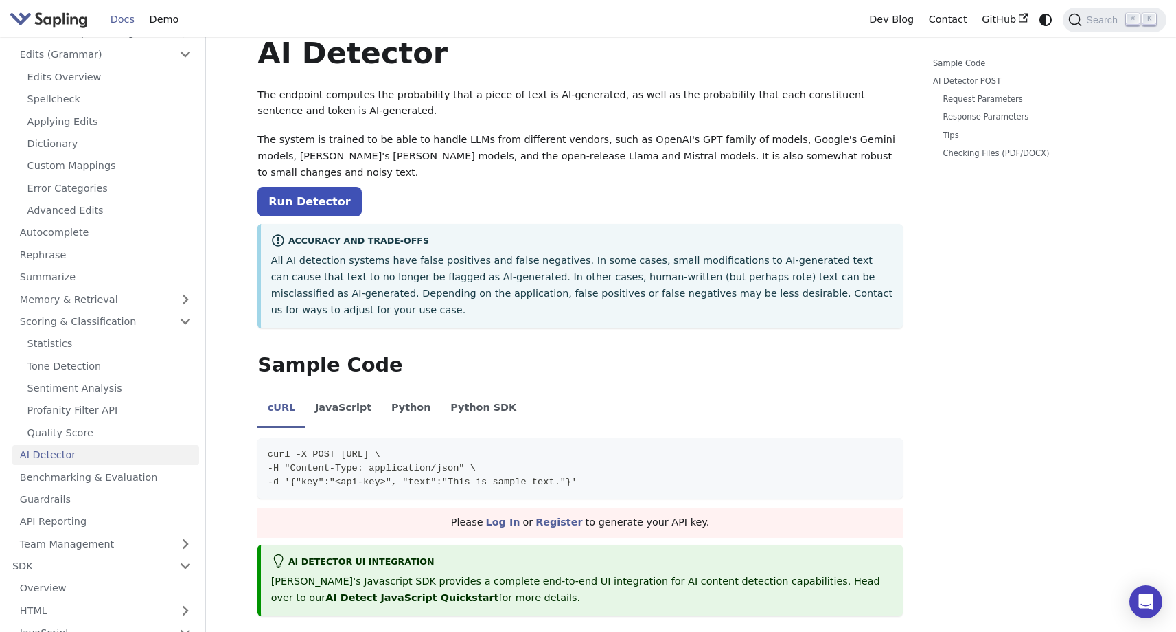
scroll to position [51, 0]
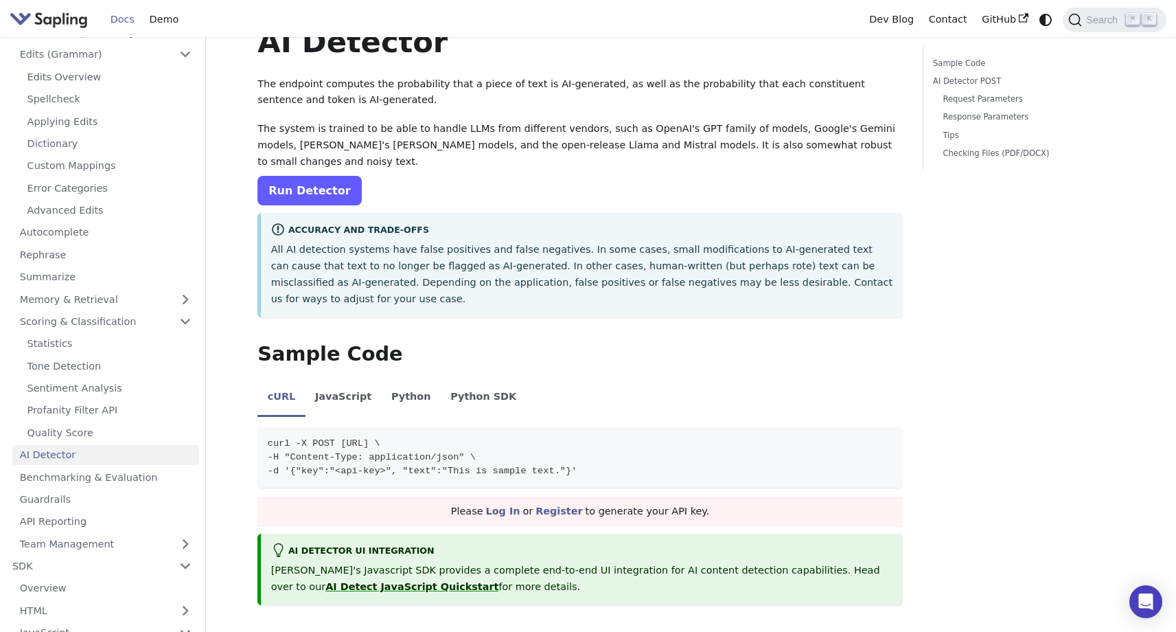
click at [290, 176] on link "Run Detector" at bounding box center [309, 191] width 104 height 30
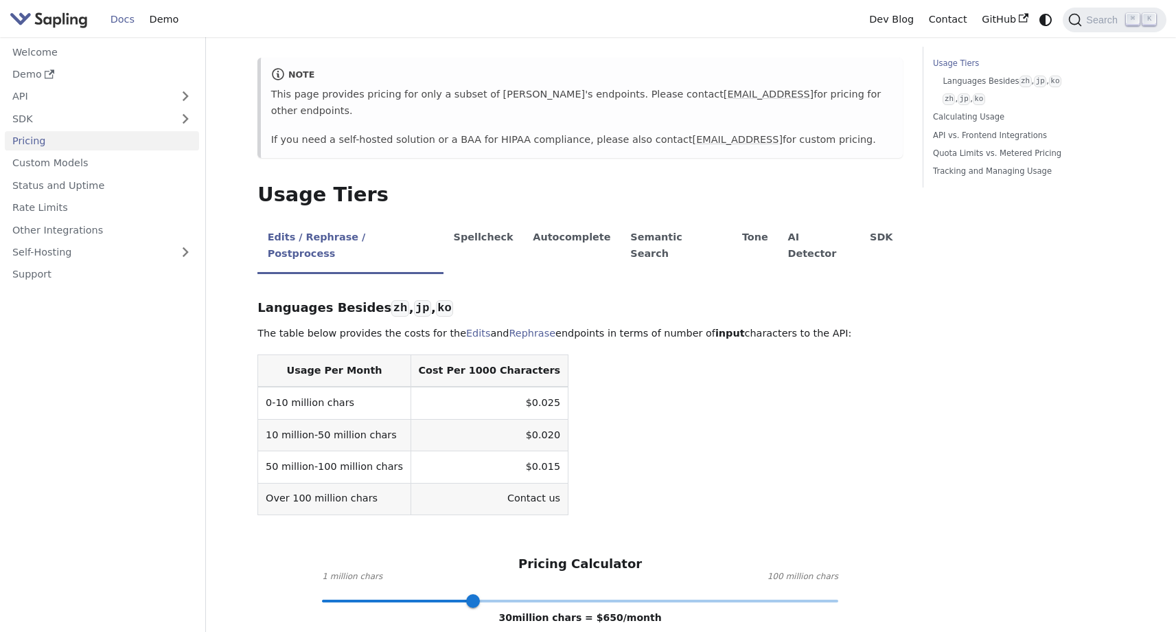
scroll to position [161, 0]
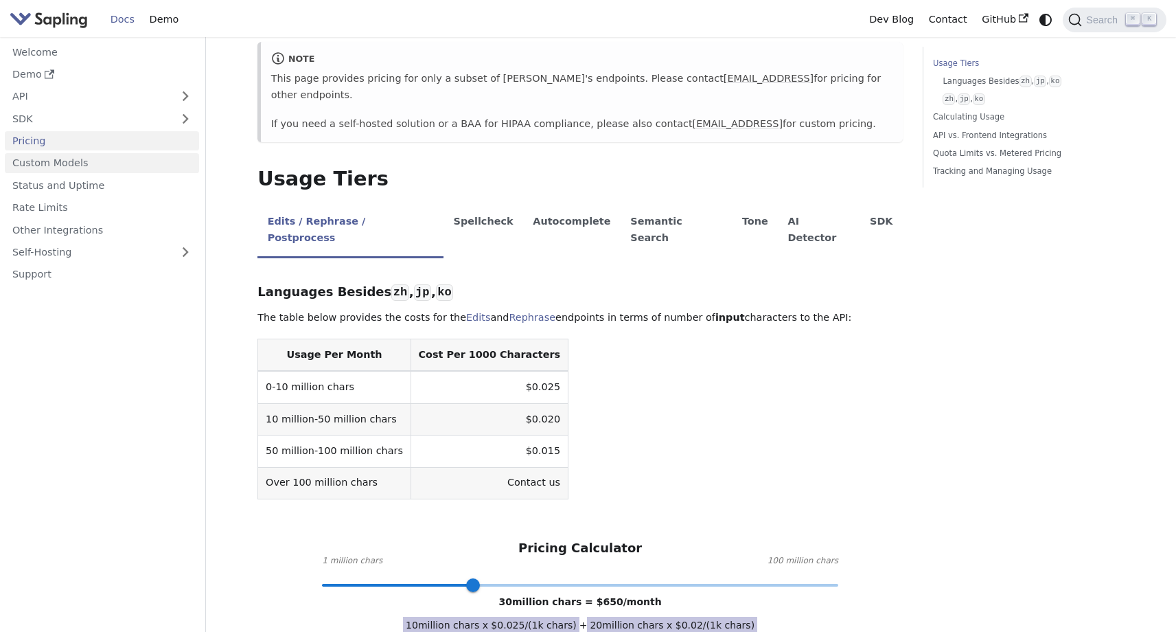
click at [119, 169] on link "Custom Models" at bounding box center [102, 163] width 194 height 20
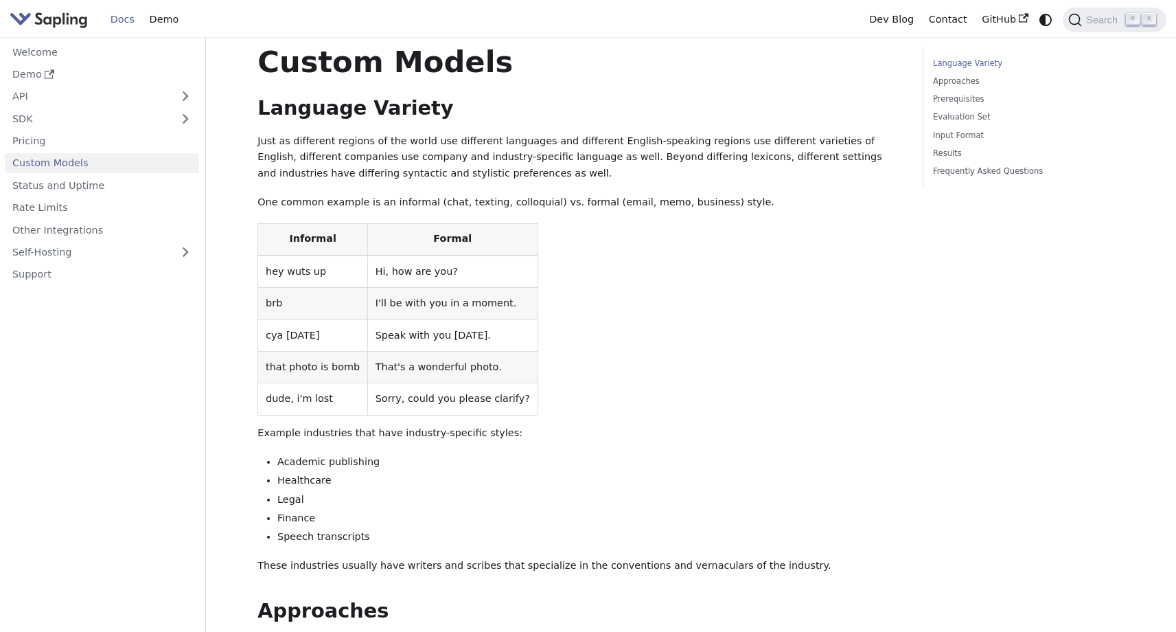
scroll to position [46, 0]
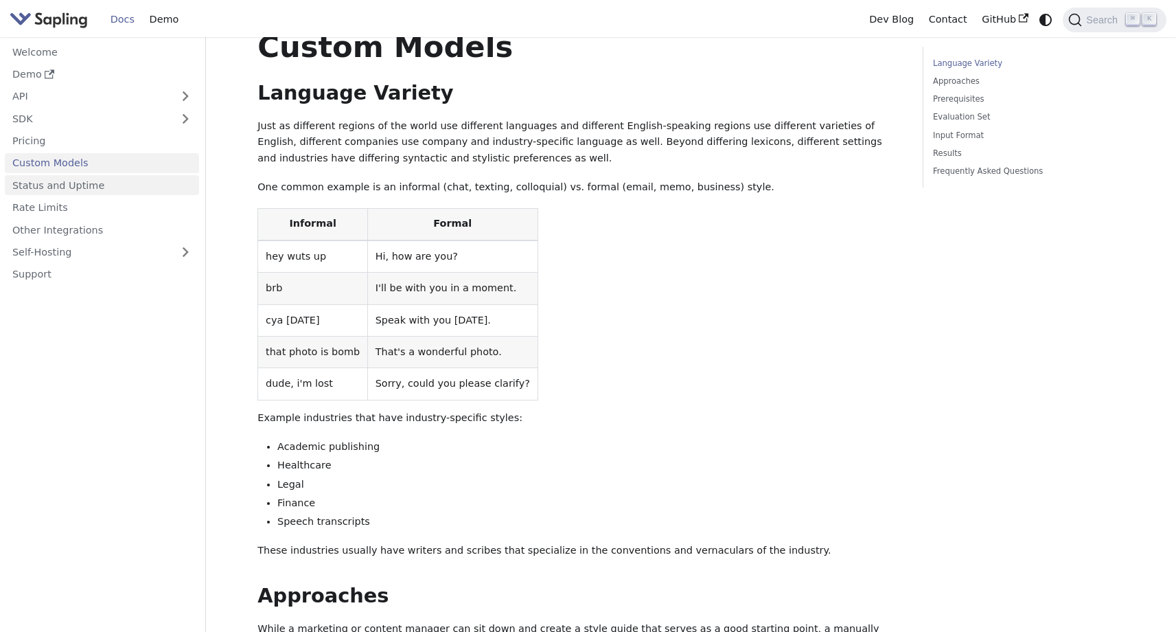
click at [80, 189] on link "Status and Uptime" at bounding box center [102, 185] width 194 height 20
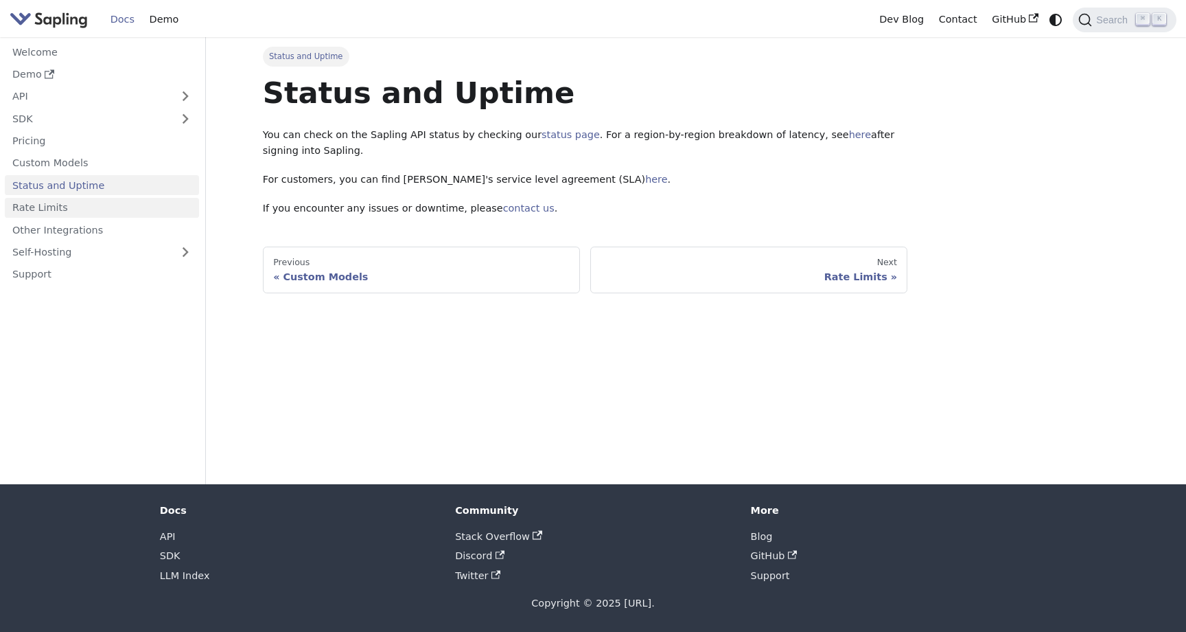
click at [78, 207] on link "Rate Limits" at bounding box center [102, 208] width 194 height 20
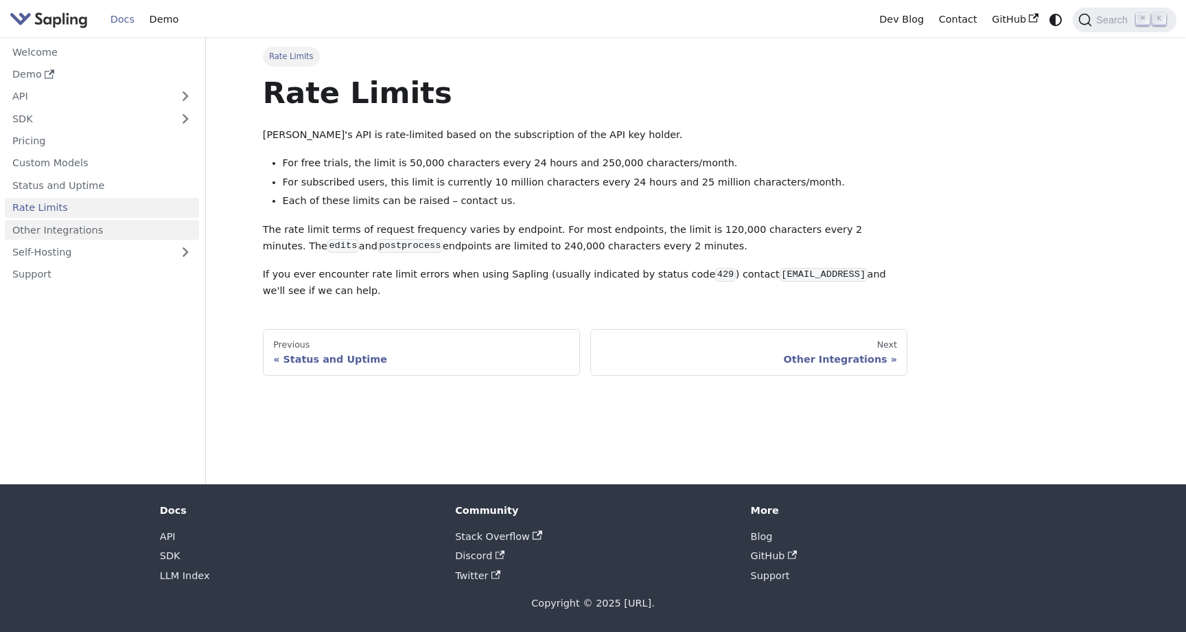
click at [78, 230] on link "Other Integrations" at bounding box center [102, 230] width 194 height 20
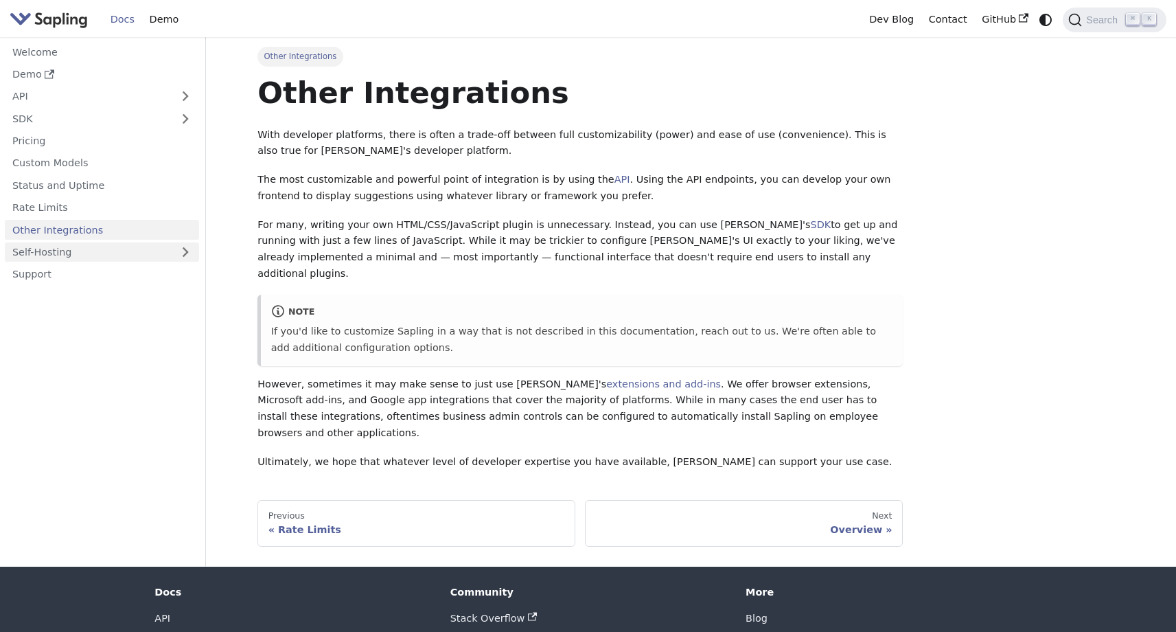
click at [78, 253] on link "Self-Hosting" at bounding box center [102, 252] width 194 height 20
click at [80, 277] on link "Overview" at bounding box center [105, 274] width 187 height 20
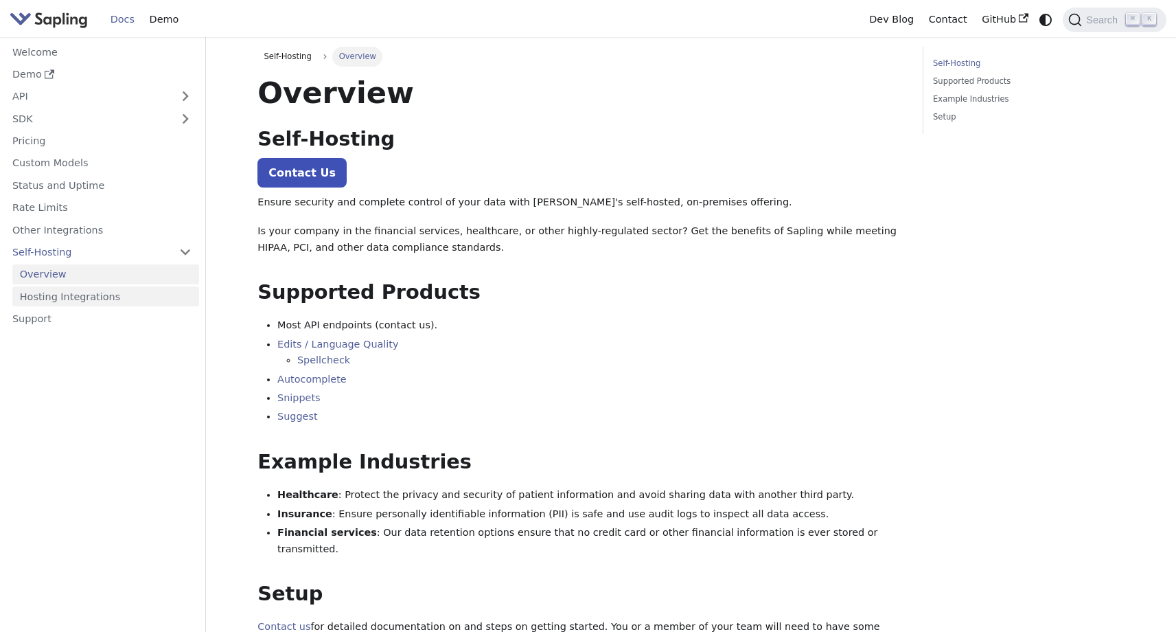
click at [83, 296] on link "Hosting Integrations" at bounding box center [105, 296] width 187 height 20
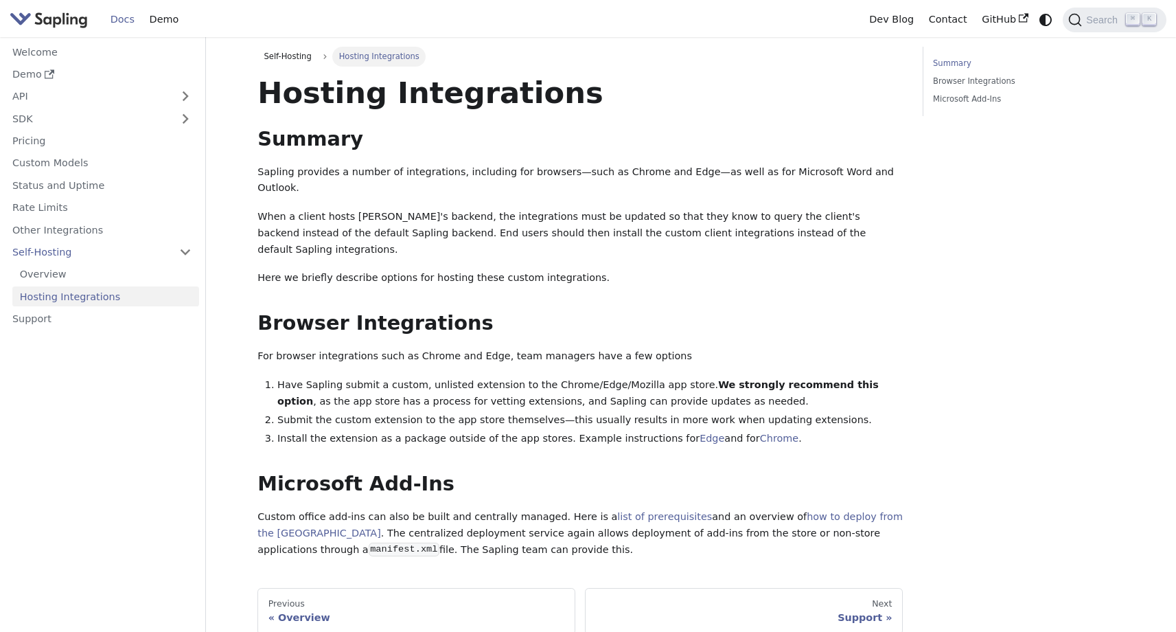
click at [87, 285] on ul "Overview Hosting Integrations" at bounding box center [102, 285] width 194 height 42
click at [87, 278] on link "Overview" at bounding box center [105, 274] width 187 height 20
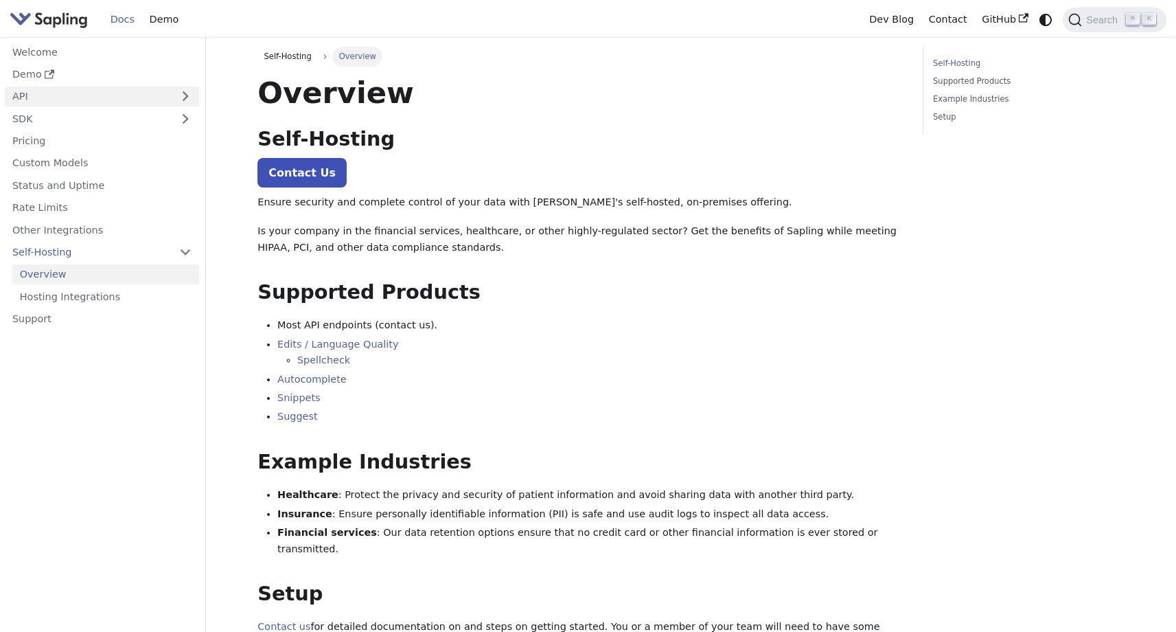
click at [91, 99] on link "API" at bounding box center [88, 97] width 167 height 20
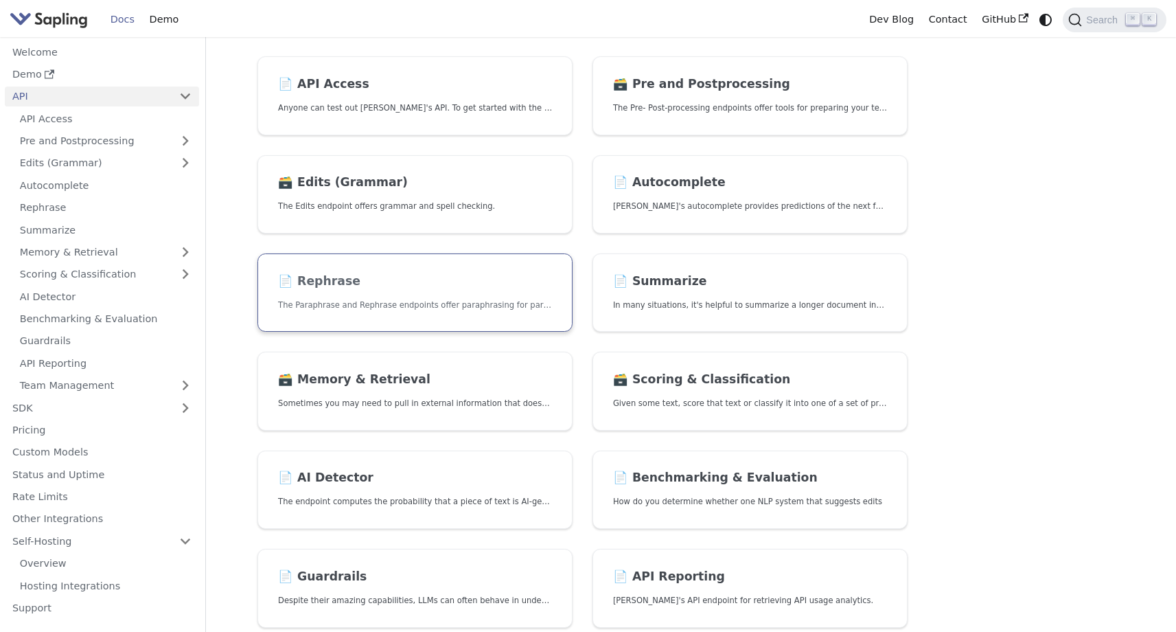
scroll to position [117, 0]
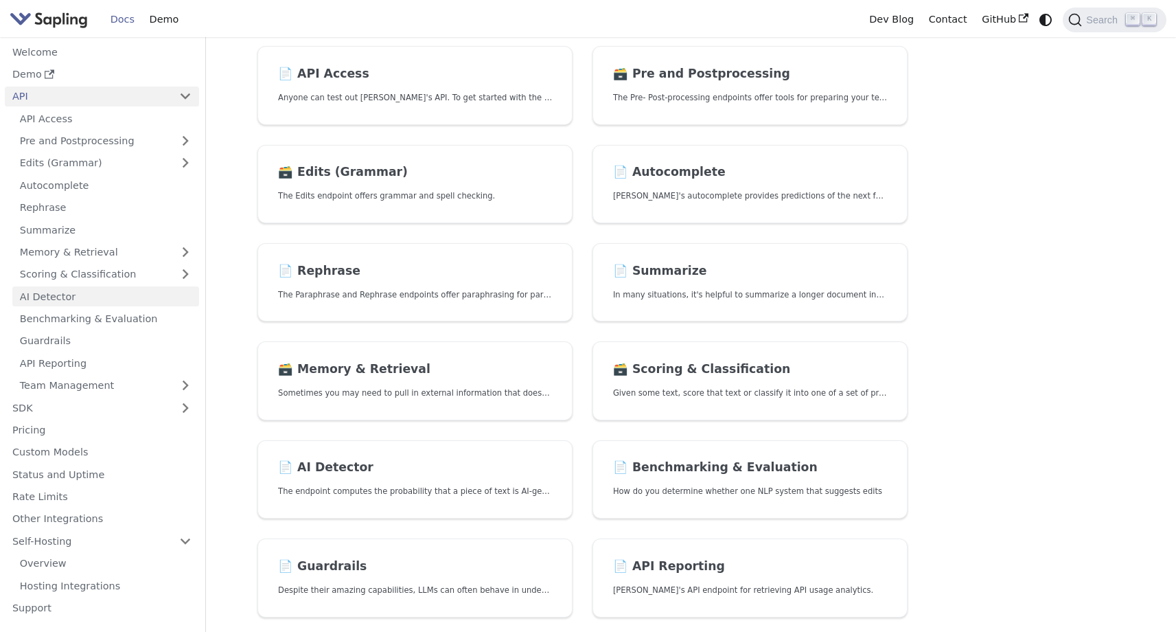
click at [110, 291] on link "AI Detector" at bounding box center [105, 296] width 187 height 20
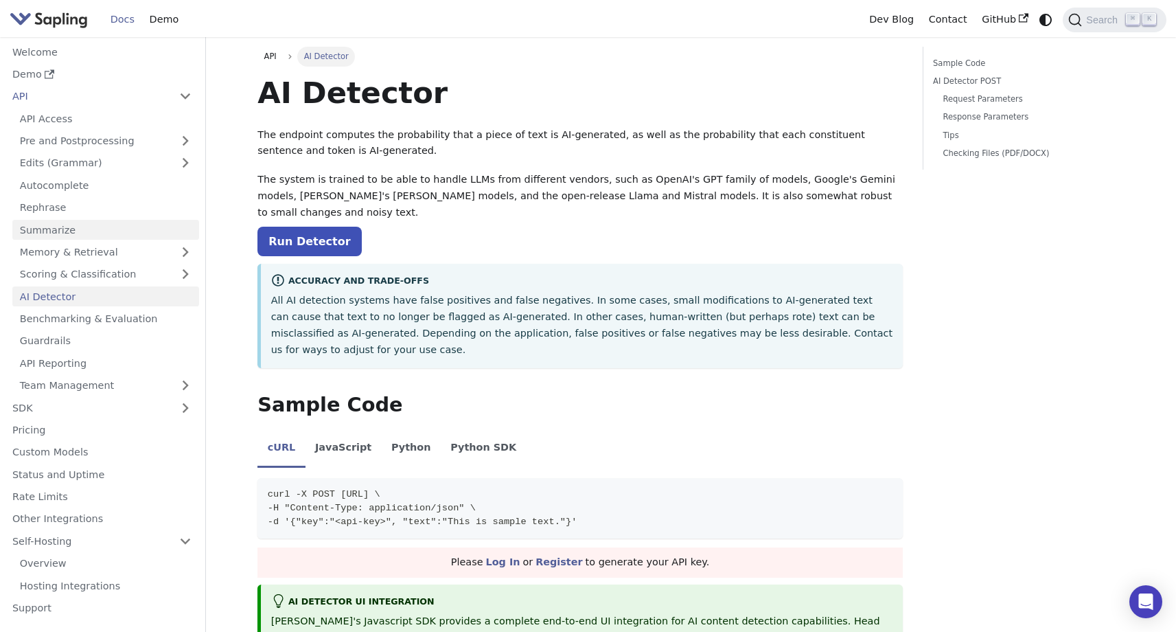
click at [131, 222] on link "Summarize" at bounding box center [105, 230] width 187 height 20
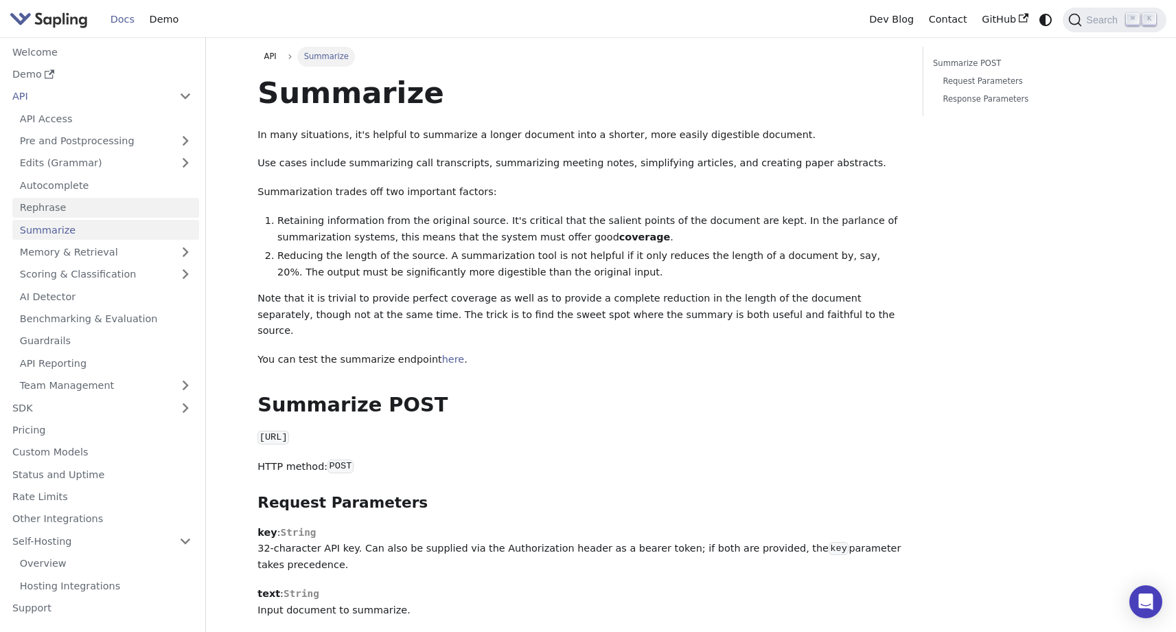
click at [129, 213] on link "Rephrase" at bounding box center [105, 208] width 187 height 20
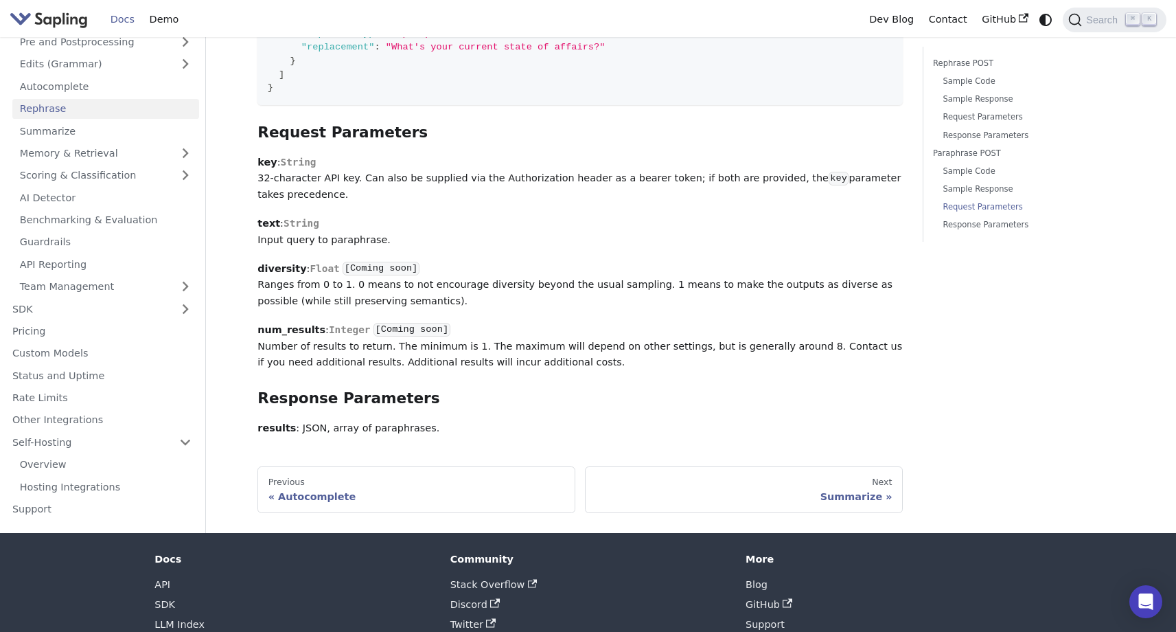
scroll to position [2516, 0]
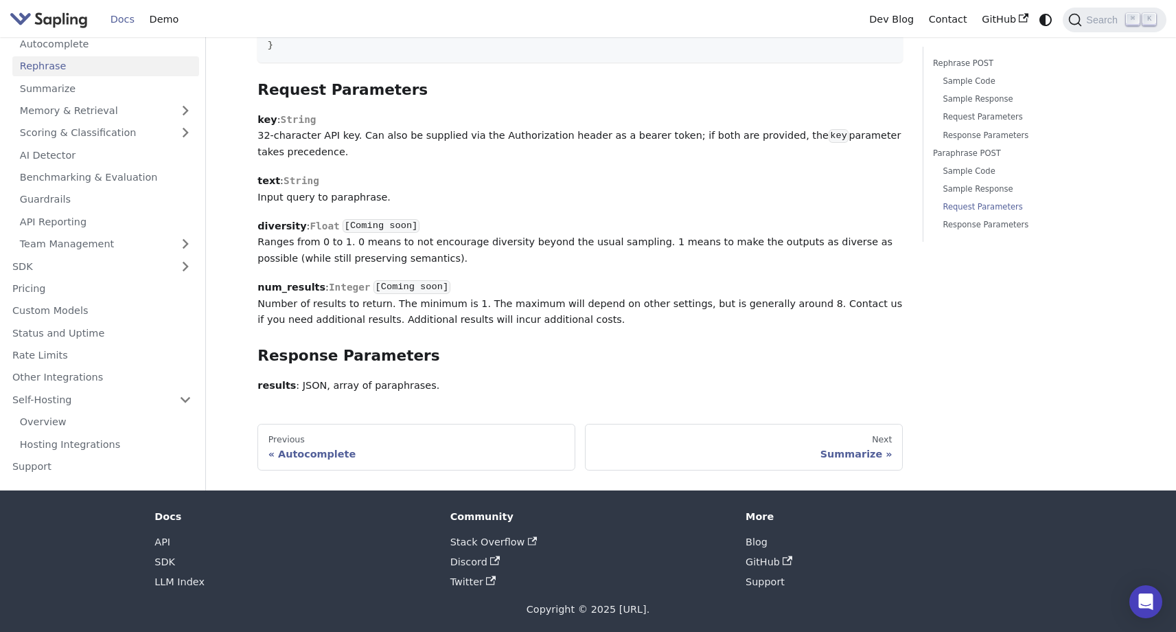
drag, startPoint x: 581, startPoint y: 378, endPoint x: 482, endPoint y: 378, distance: 99.5
click at [482, 378] on p "results : JSON, array of paraphrases." at bounding box center [579, 386] width 645 height 16
click at [145, 150] on link "AI Detector" at bounding box center [105, 155] width 187 height 20
